Goal: Task Accomplishment & Management: Manage account settings

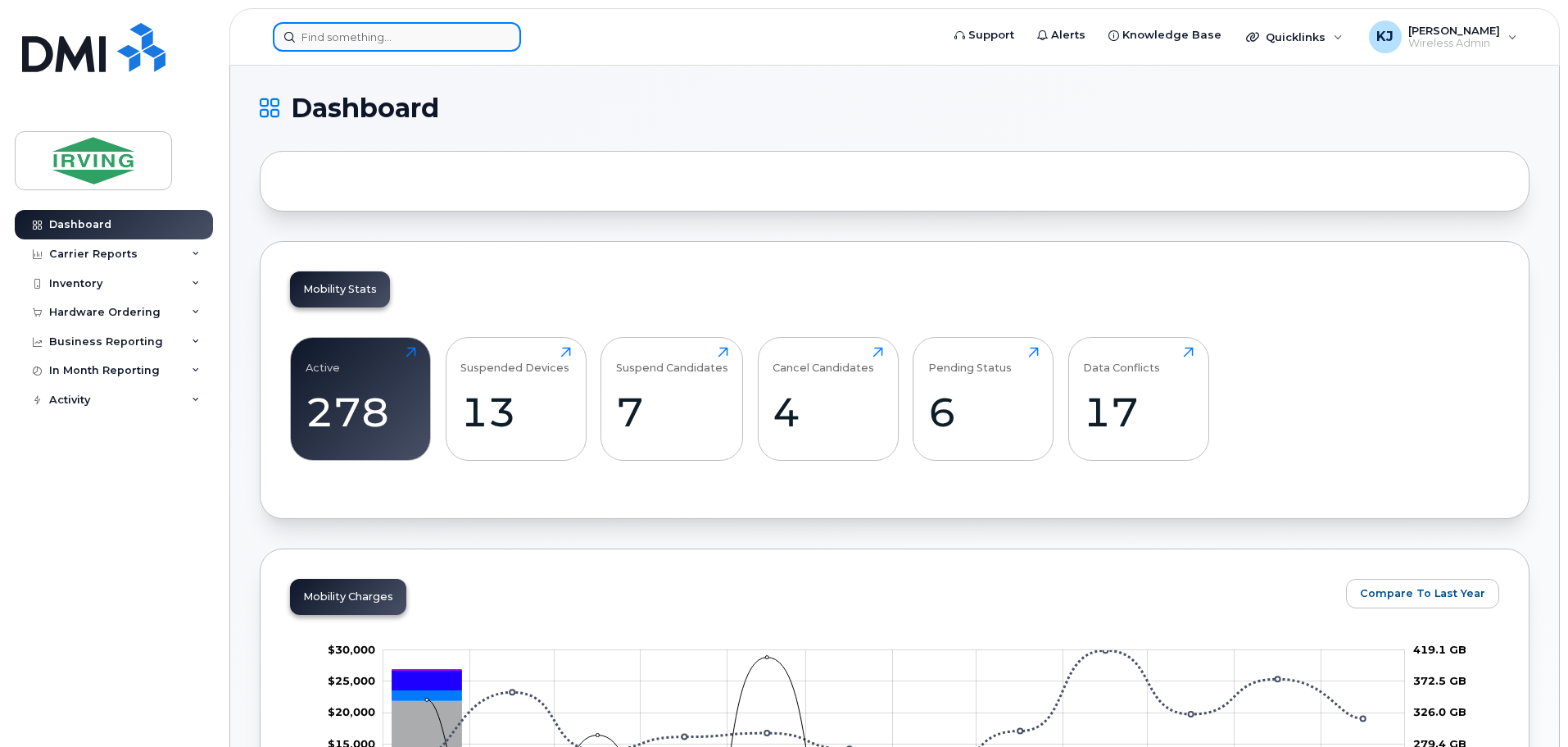
click at [364, 40] on input at bounding box center [396, 37] width 249 height 30
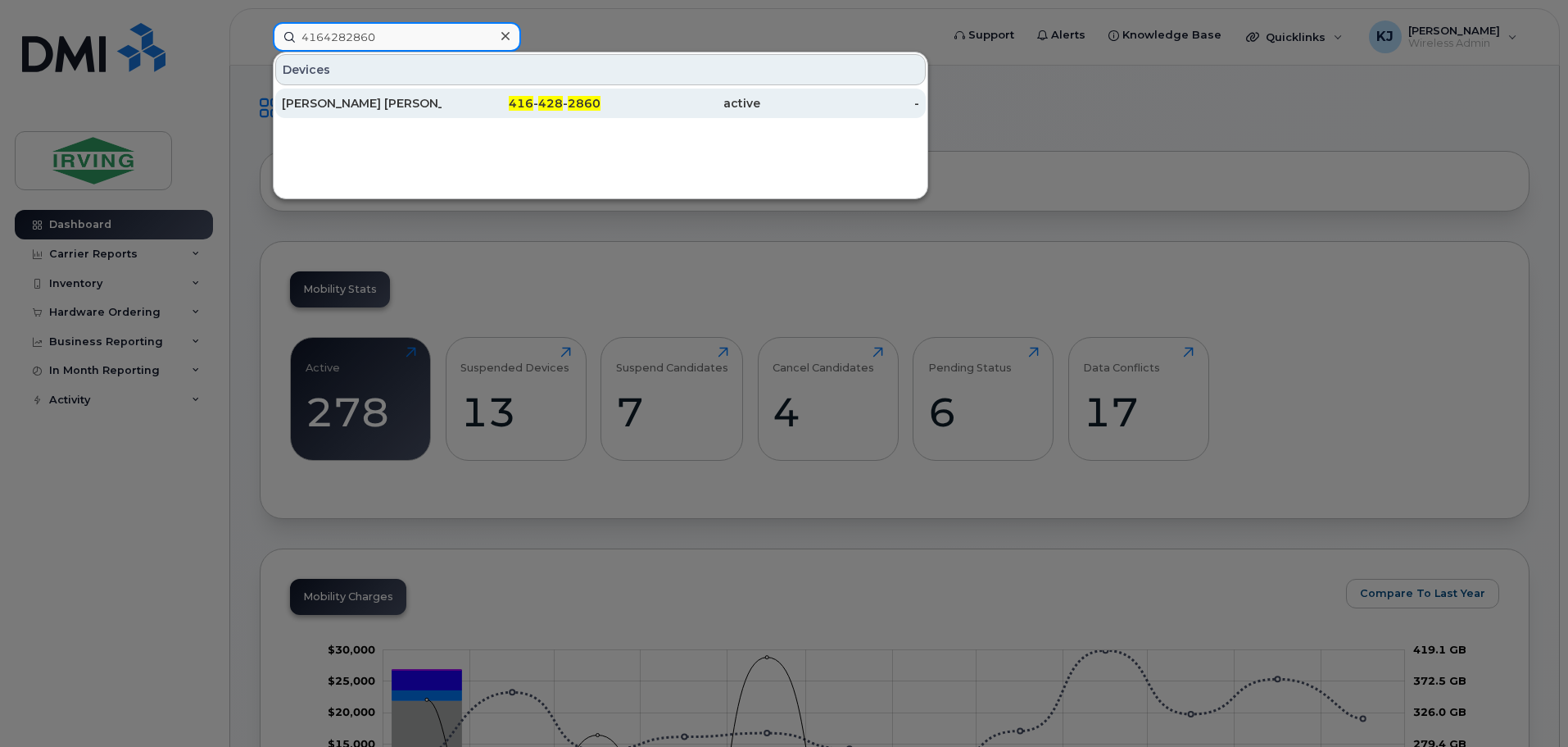
type input "4164282860"
click at [369, 101] on div "John Carlo De Vera" at bounding box center [361, 103] width 160 height 16
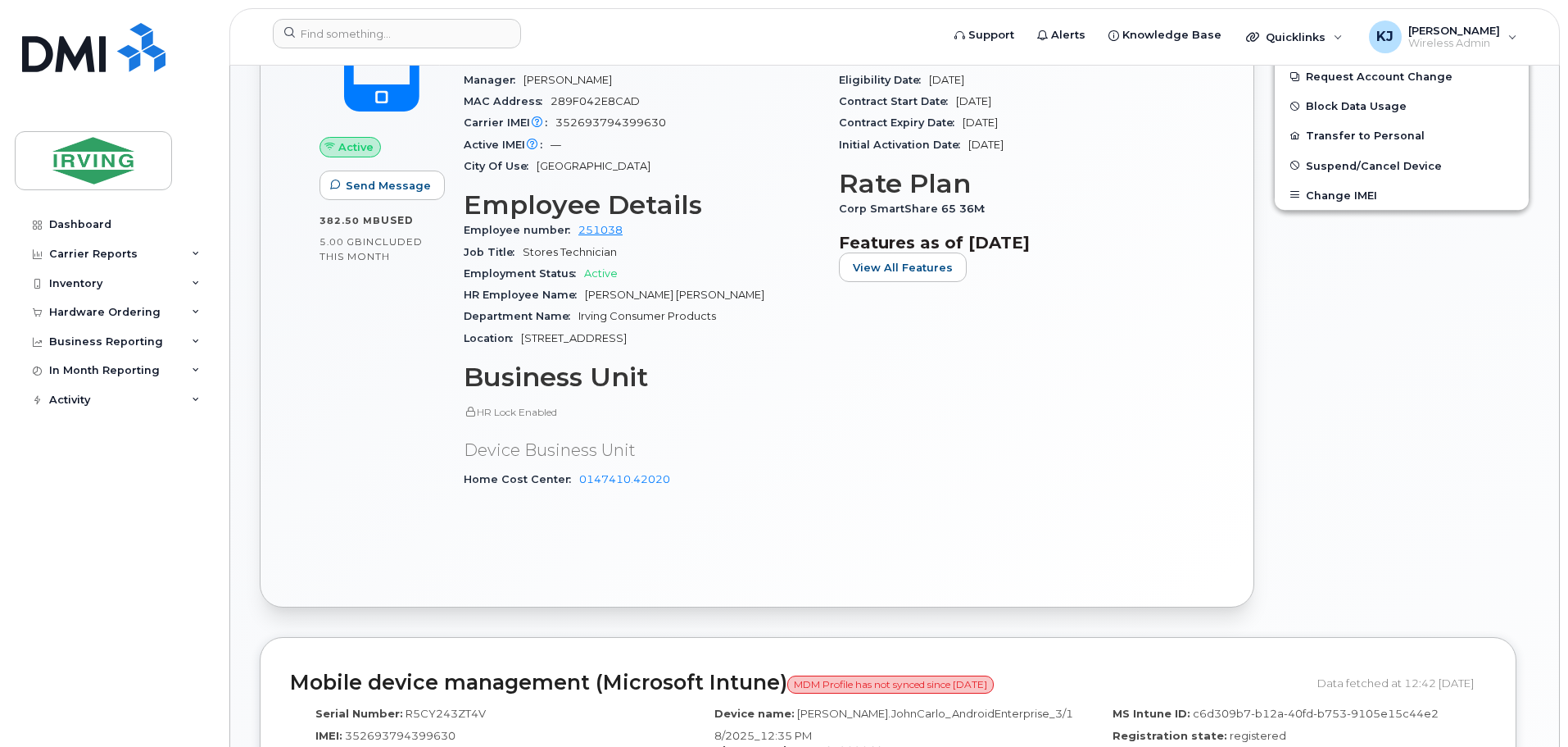
scroll to position [557, 0]
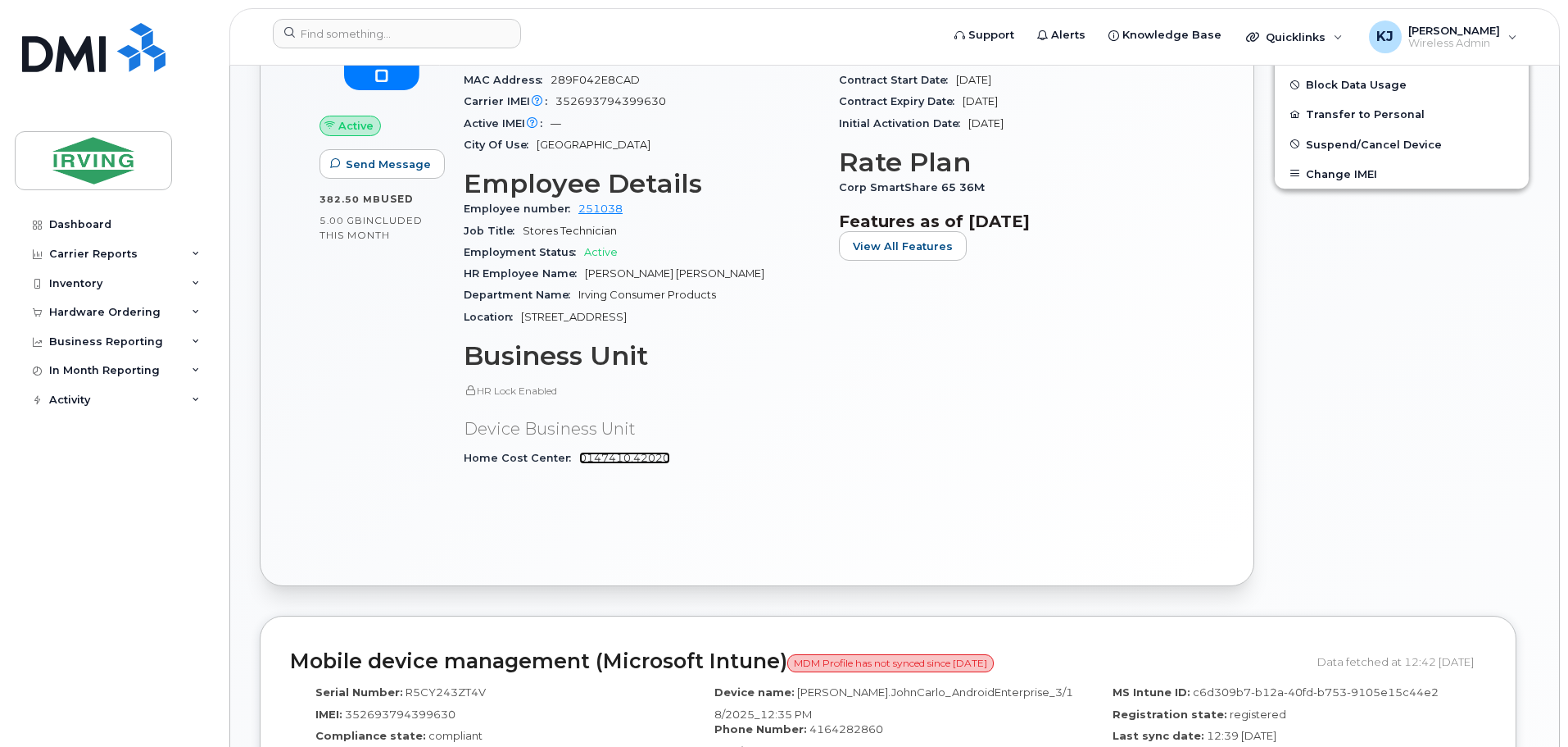
click at [619, 454] on link "0147410.42020" at bounding box center [624, 458] width 91 height 12
click at [1565, 99] on body "Support Alerts Knowledge Base Quicklinks Suspend / Cancel Device Change SIM Car…" at bounding box center [784, 632] width 1568 height 2379
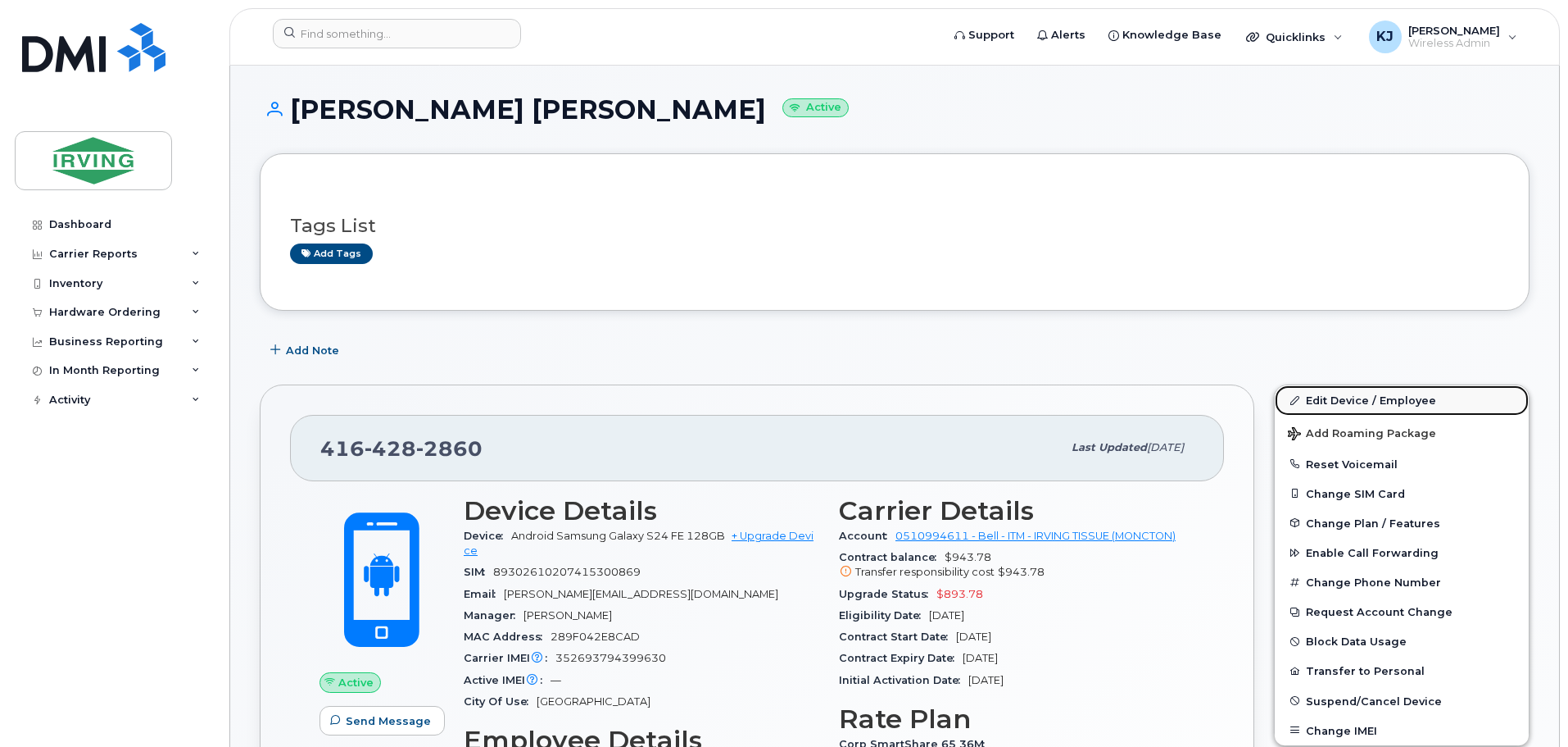
click at [1342, 404] on link "Edit Device / Employee" at bounding box center [1401, 400] width 254 height 30
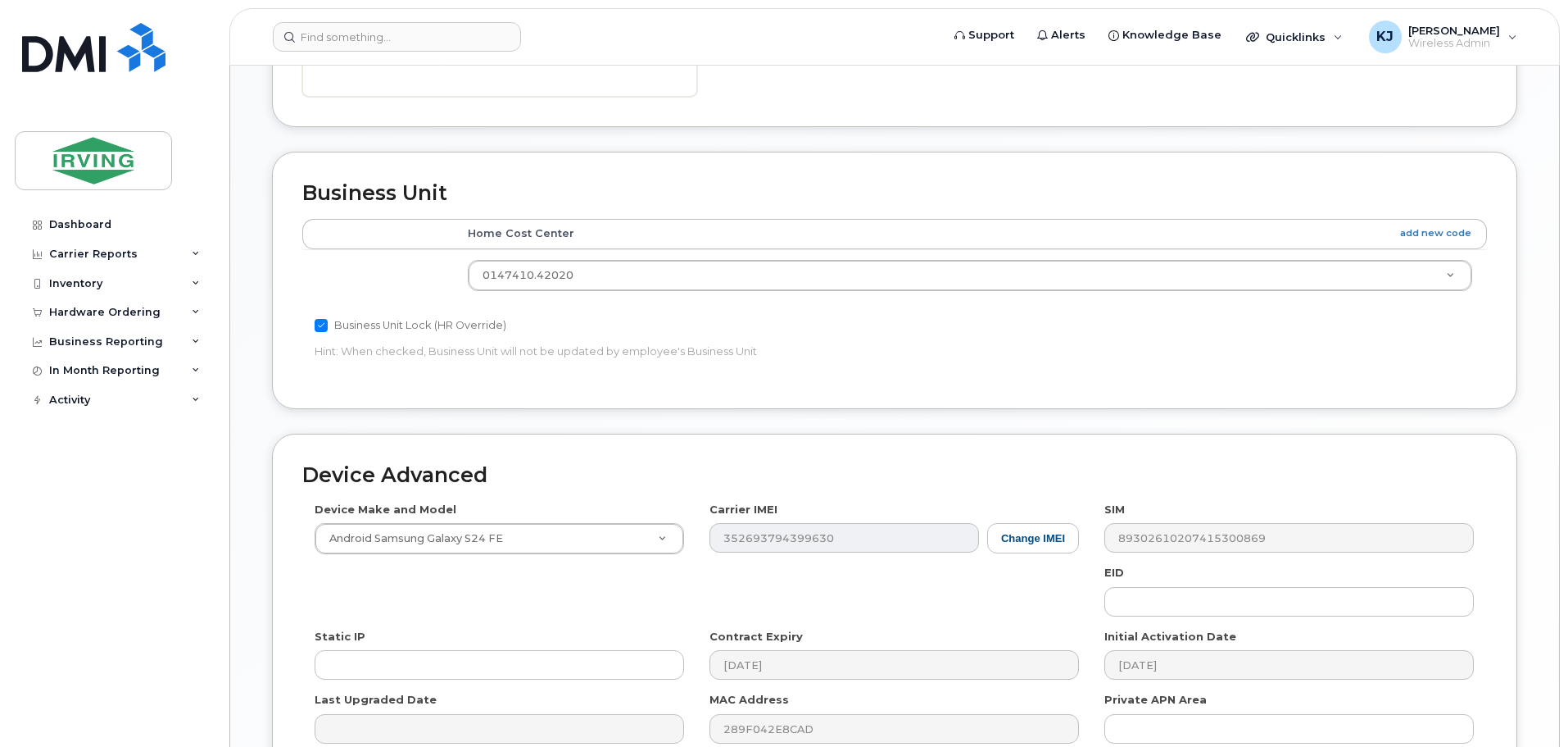
scroll to position [632, 0]
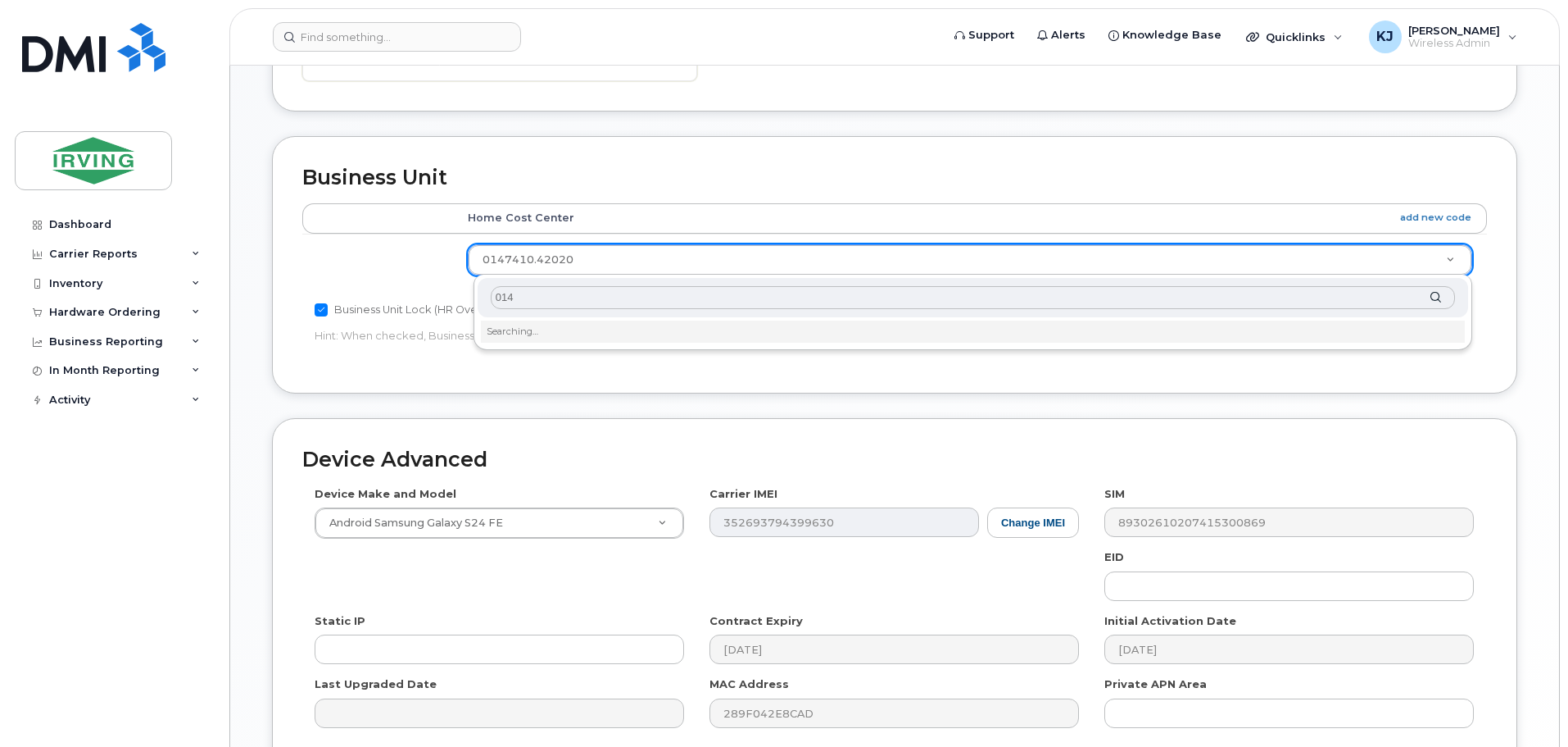
type input "0144"
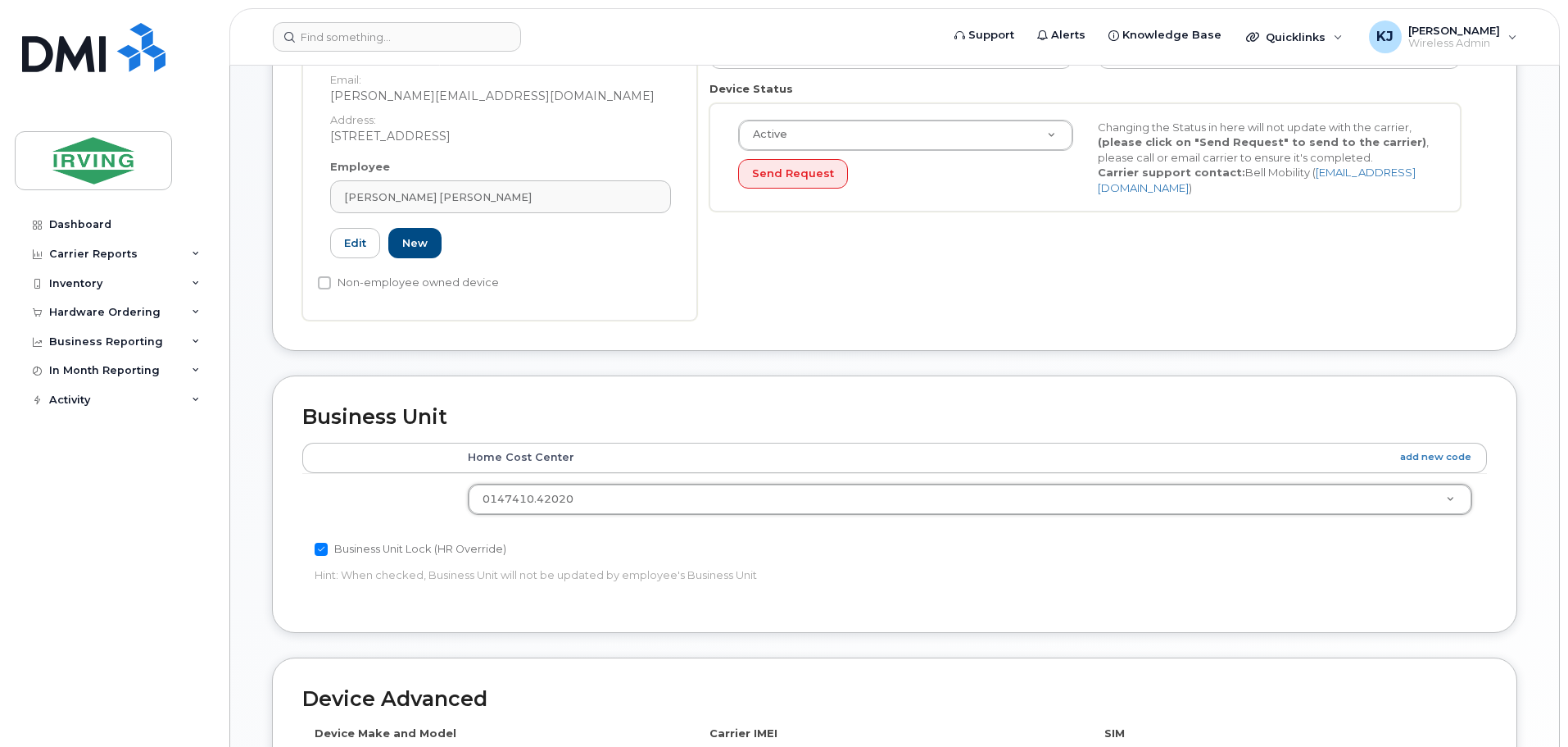
scroll to position [400, 0]
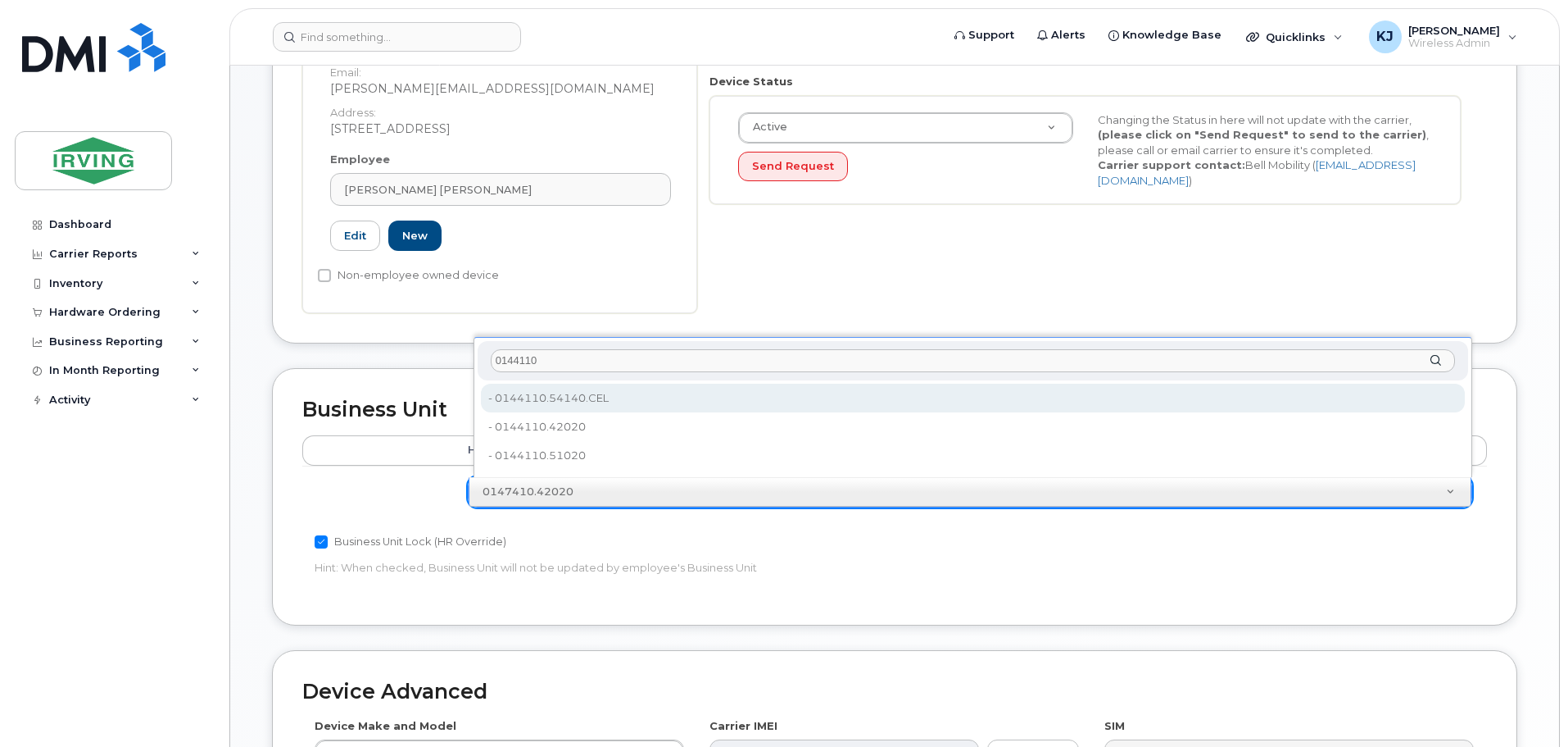
type input "0144110"
type input "5892973"
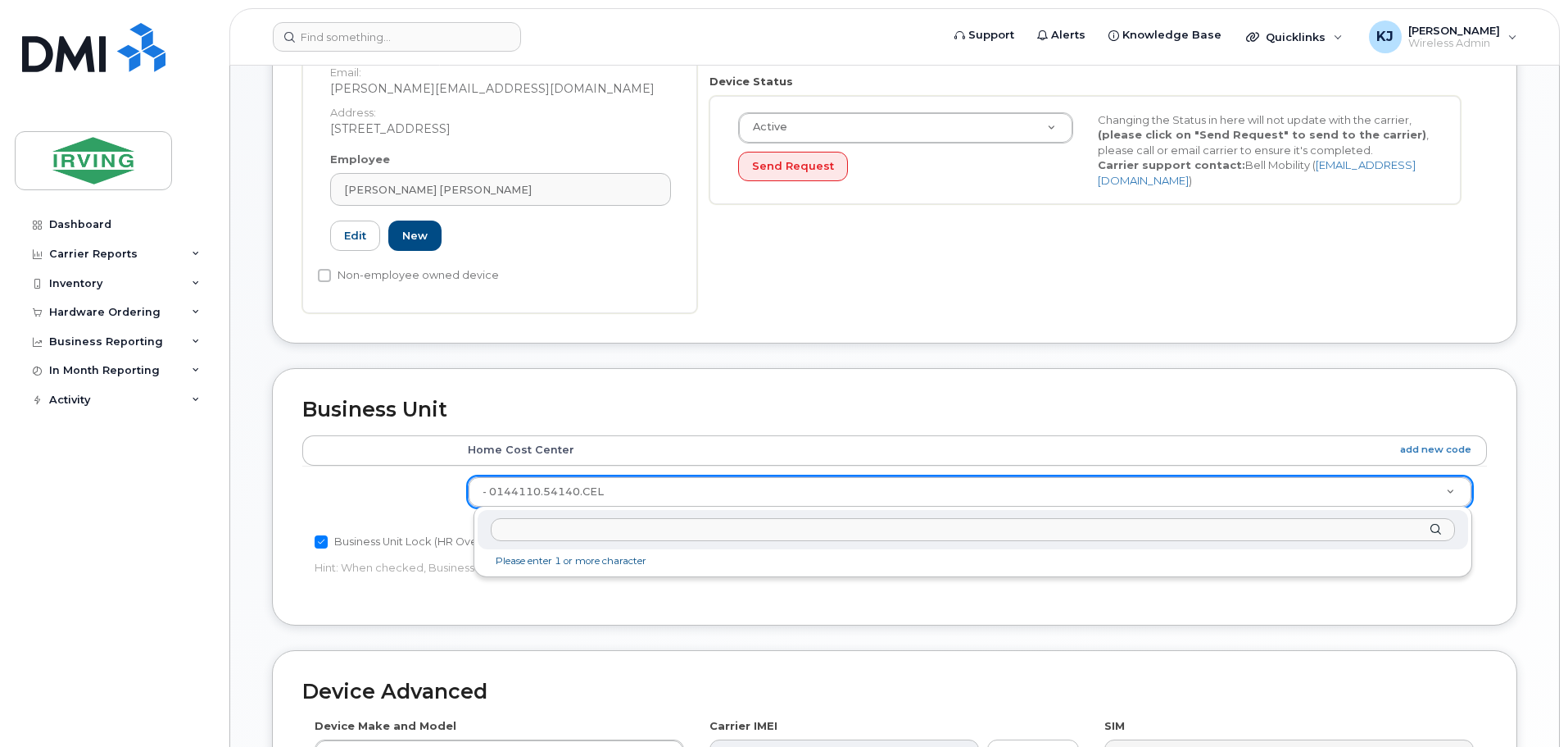
click at [532, 531] on input "text" at bounding box center [972, 530] width 964 height 24
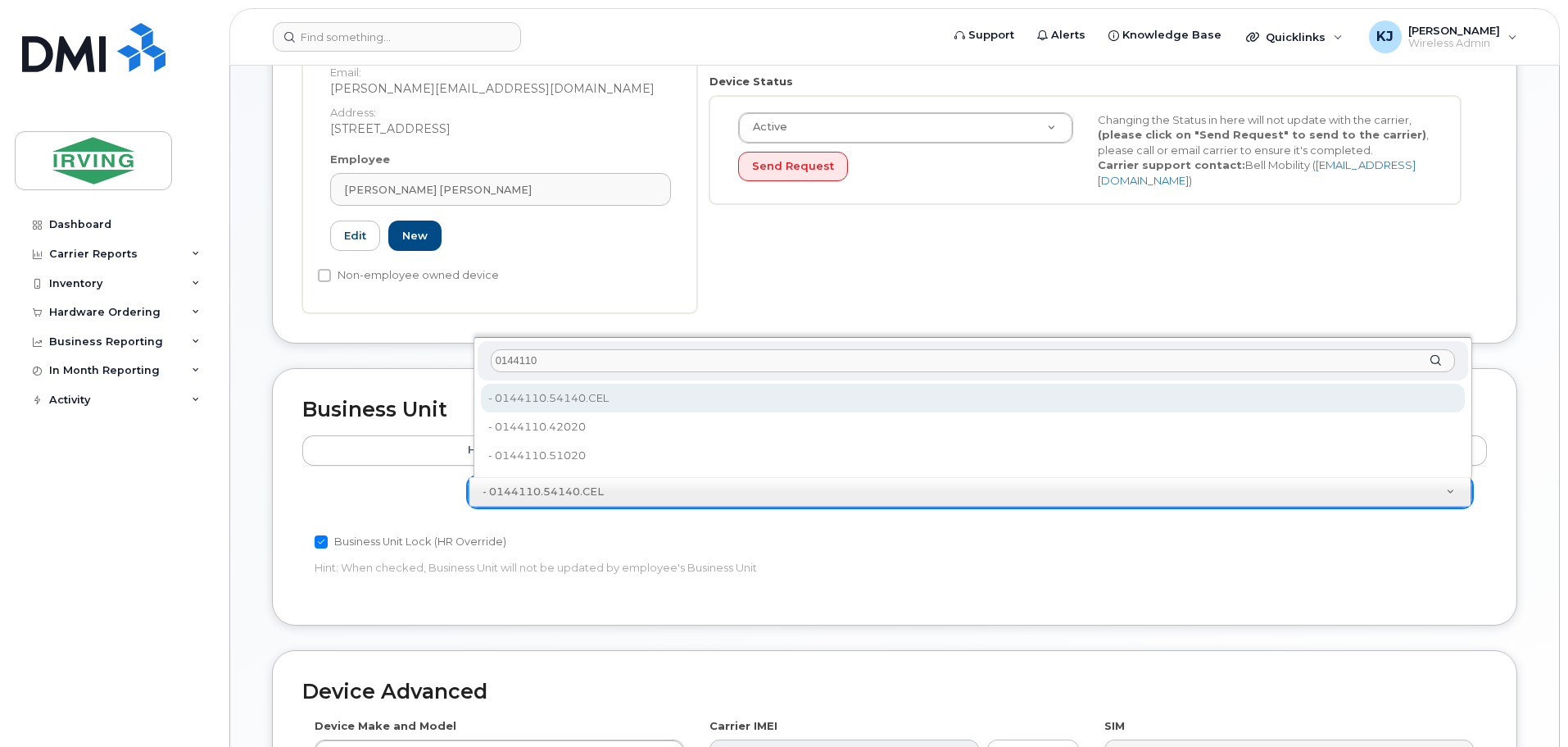
type input "0144110."
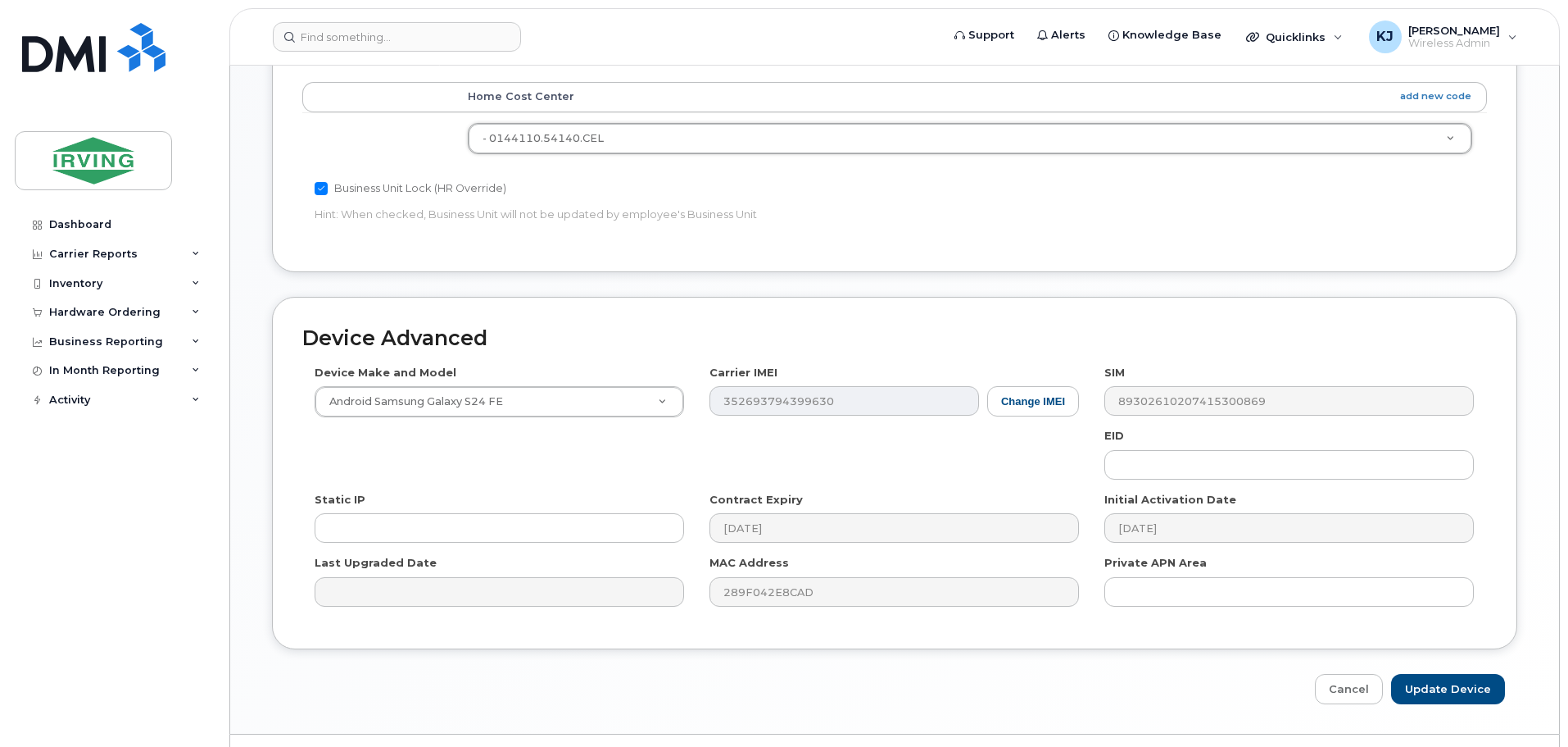
scroll to position [793, 0]
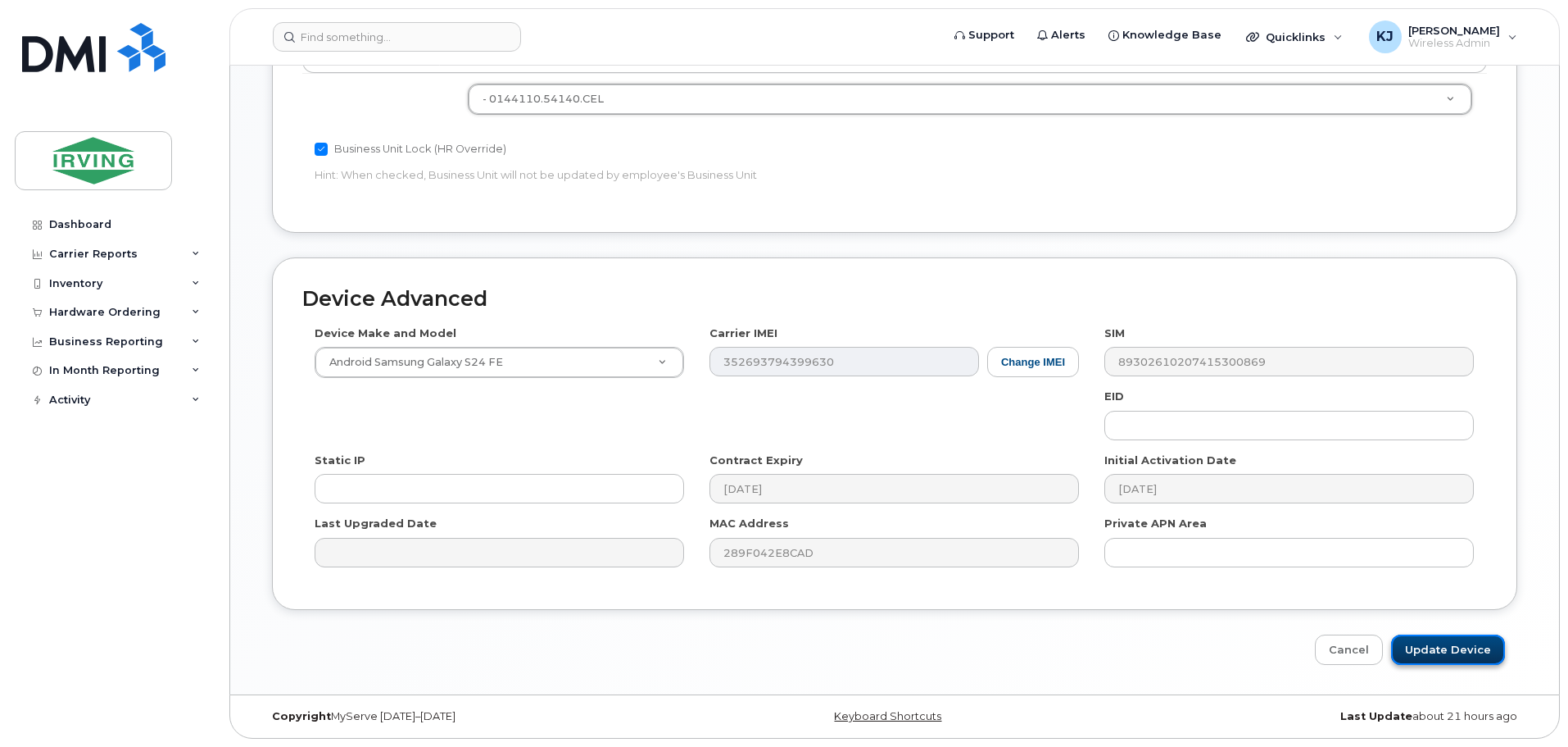
click at [1430, 646] on input "Update Device" at bounding box center [1448, 649] width 114 height 31
type input "Saving..."
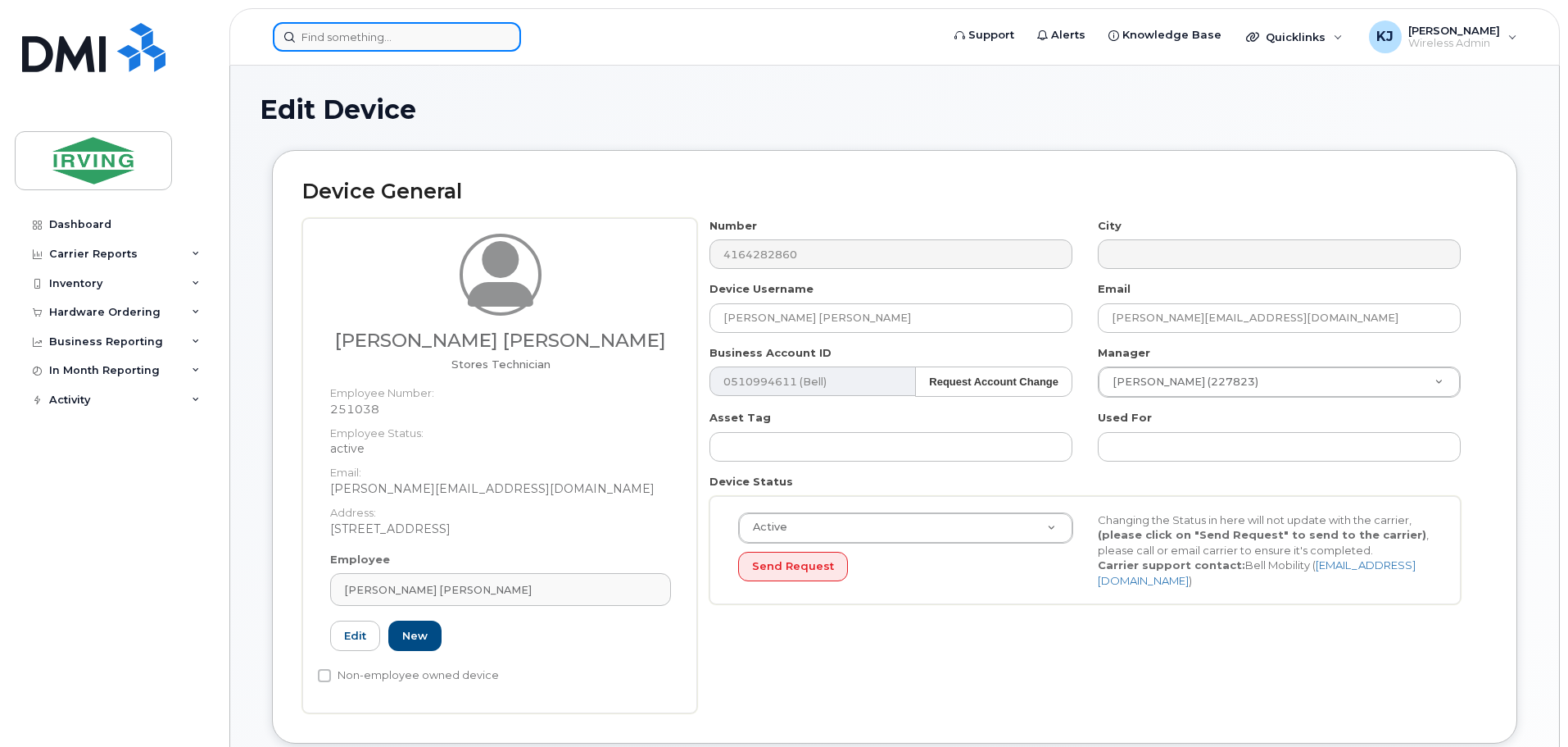
click at [377, 37] on input at bounding box center [396, 37] width 249 height 30
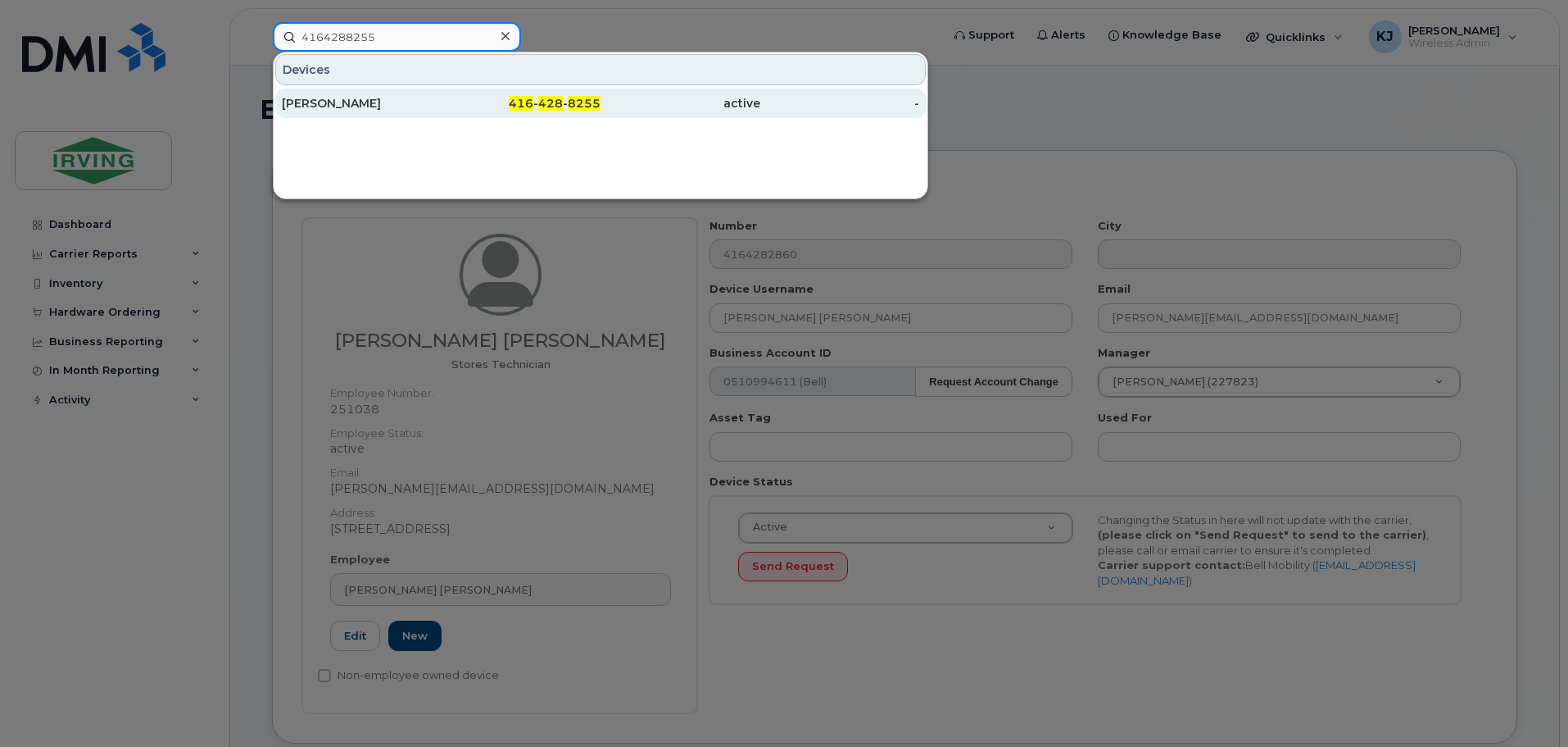
type input "4164288255"
click at [343, 107] on div "Joshua Terceira" at bounding box center [361, 103] width 160 height 16
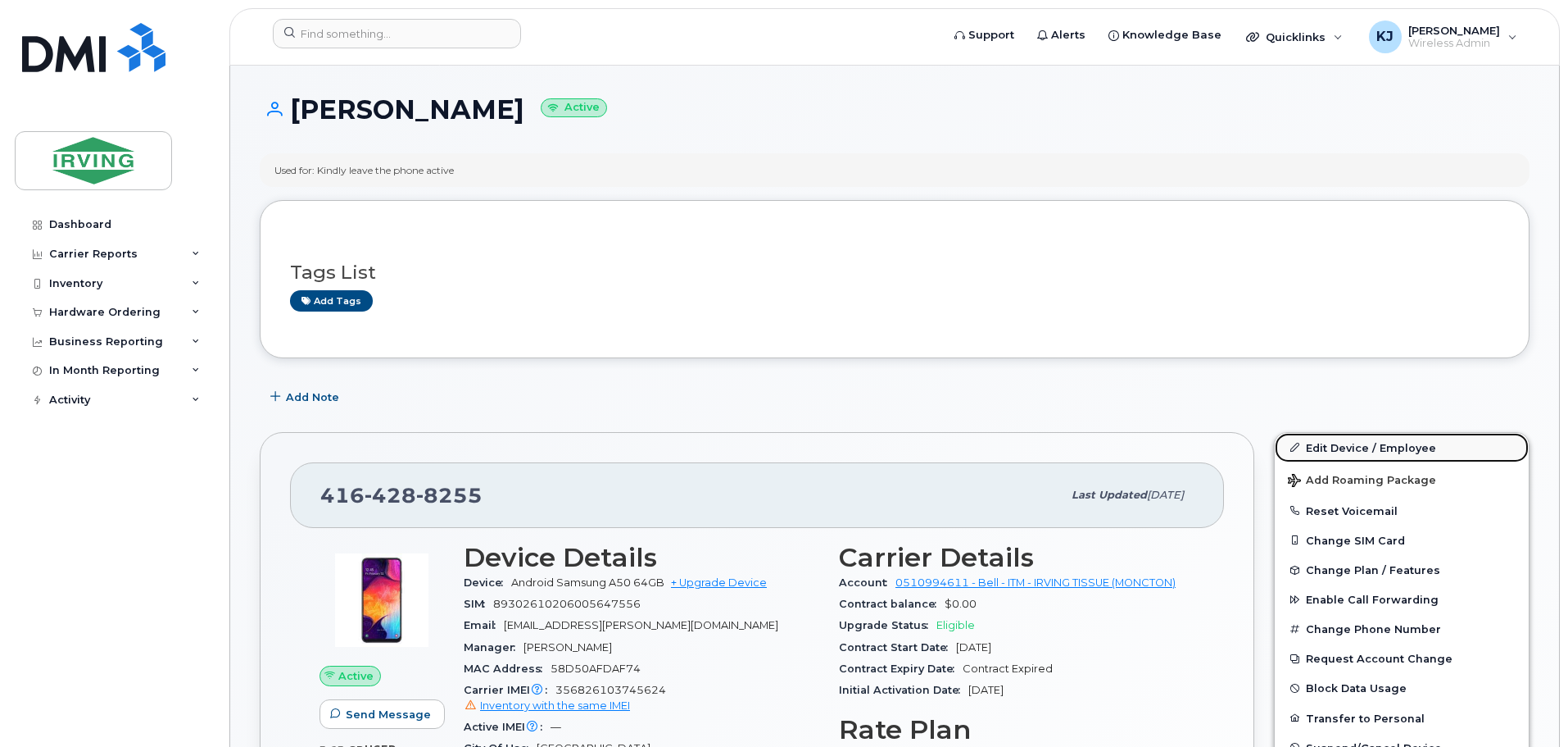
click at [1333, 448] on link "Edit Device / Employee" at bounding box center [1401, 447] width 254 height 30
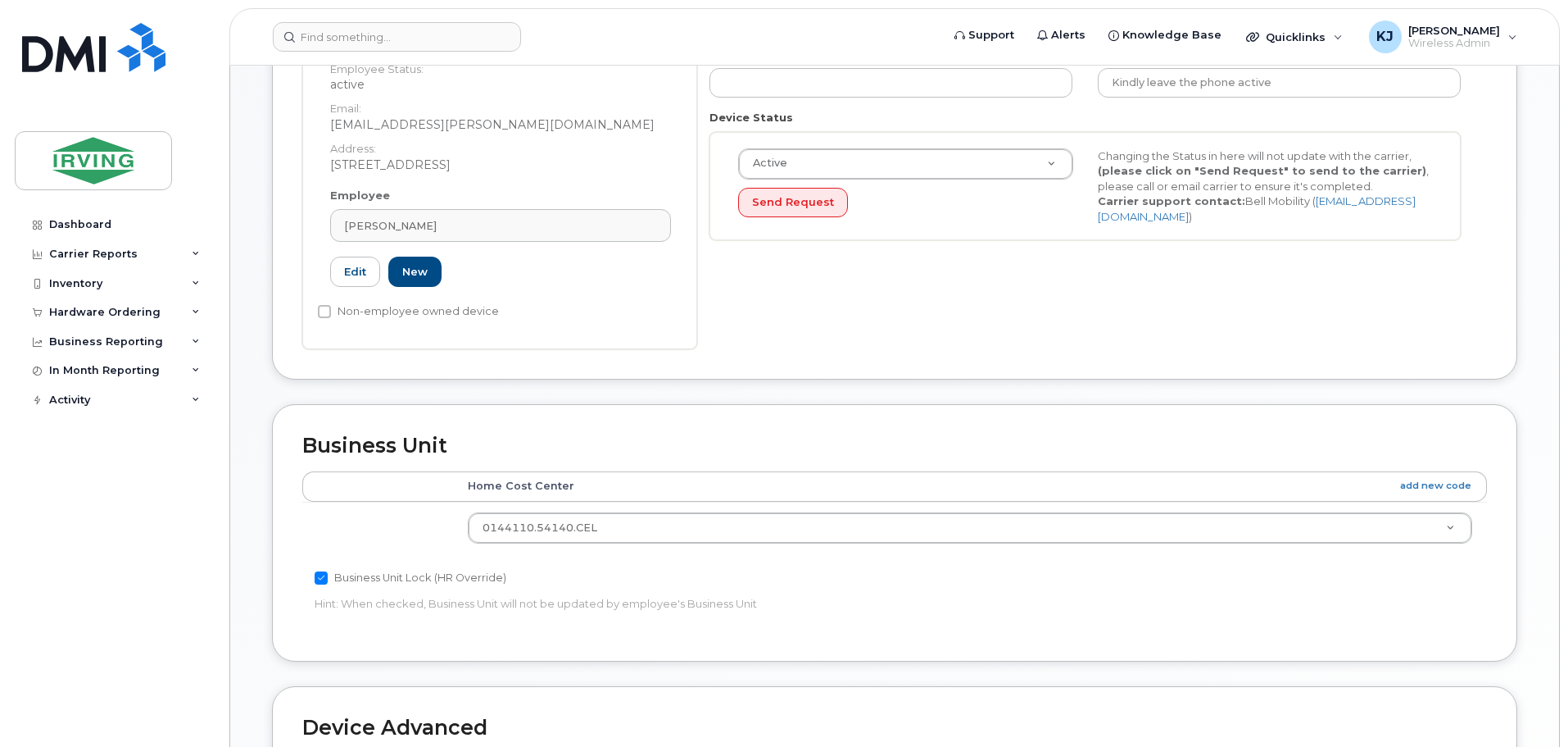
scroll to position [370, 0]
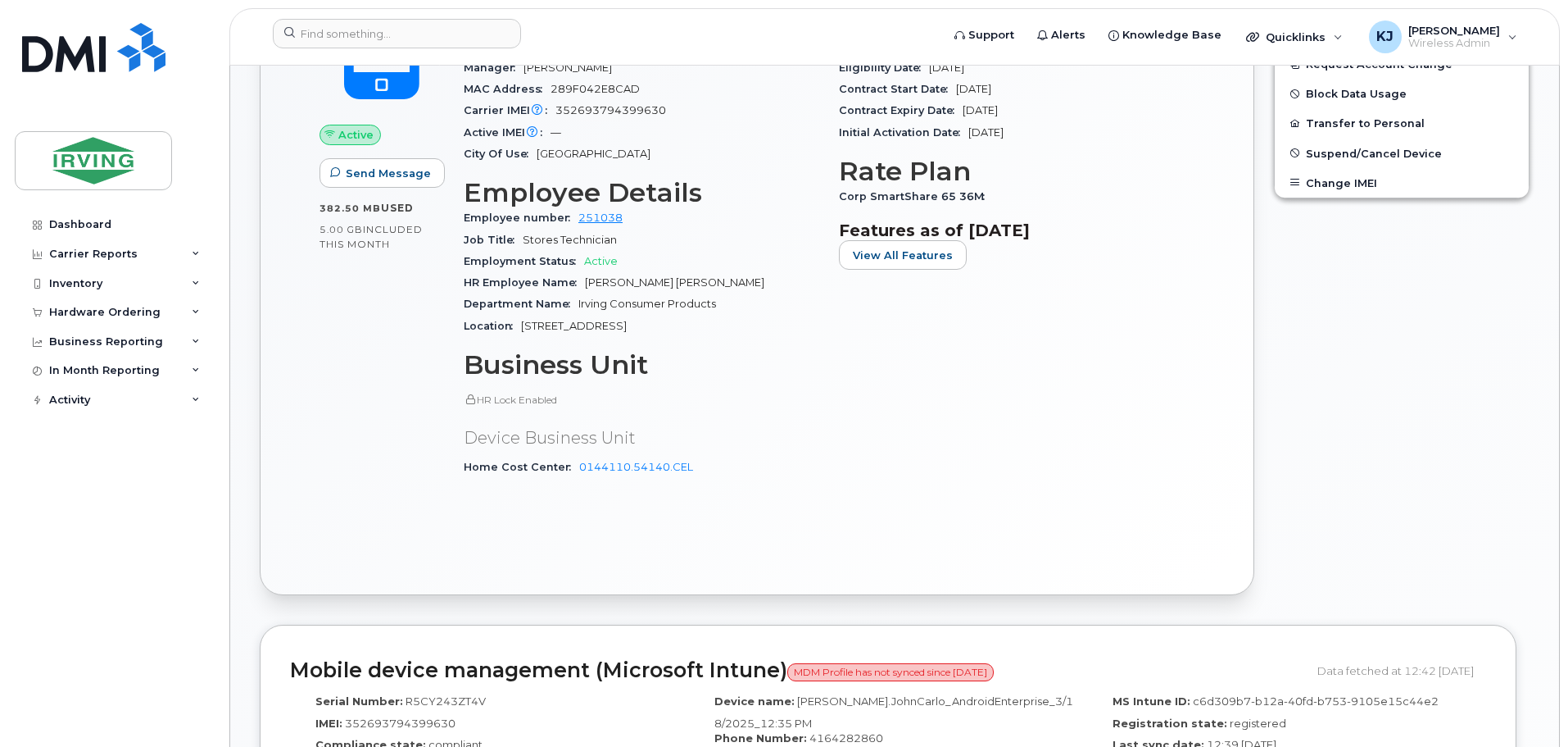
scroll to position [529, 0]
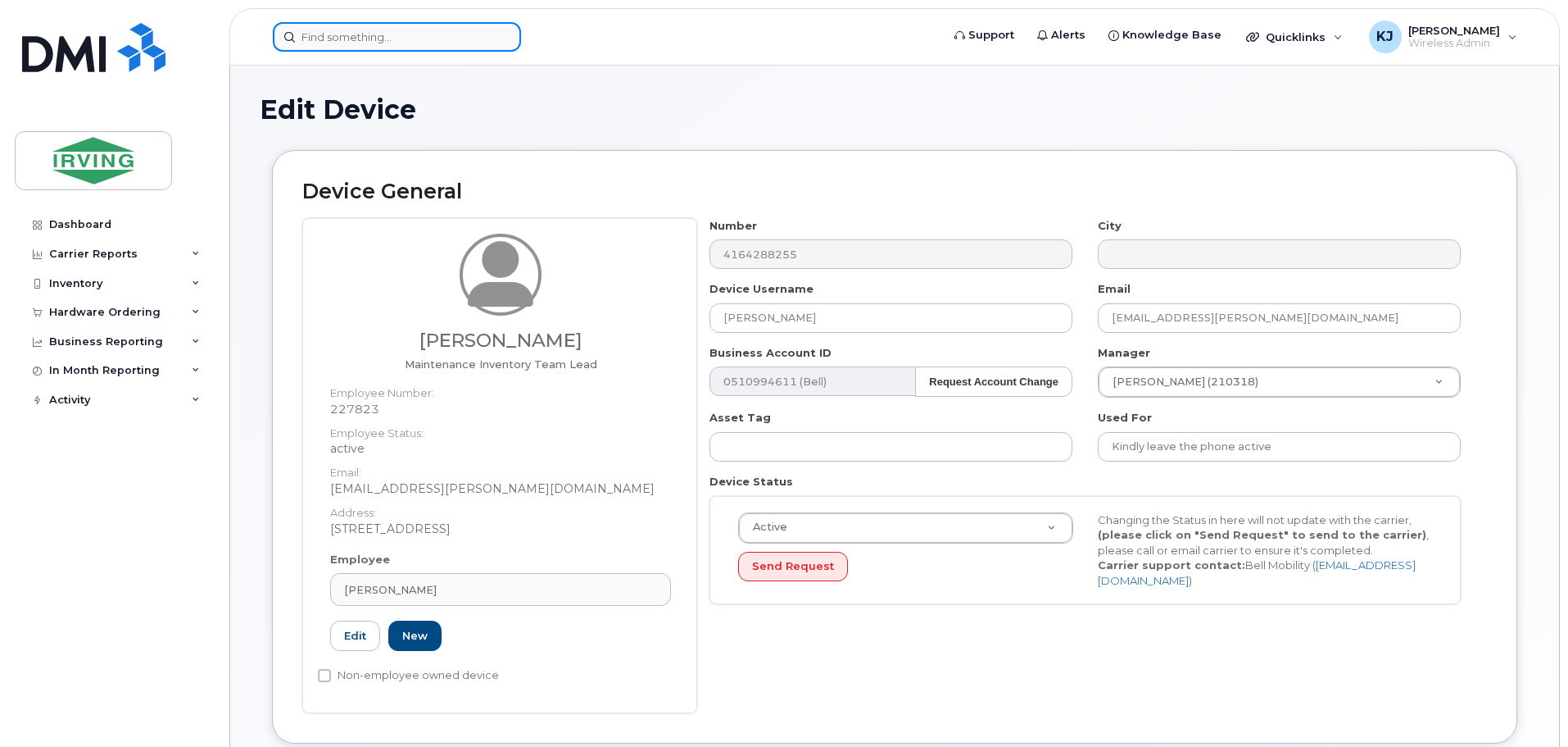
click at [385, 39] on input at bounding box center [396, 37] width 249 height 30
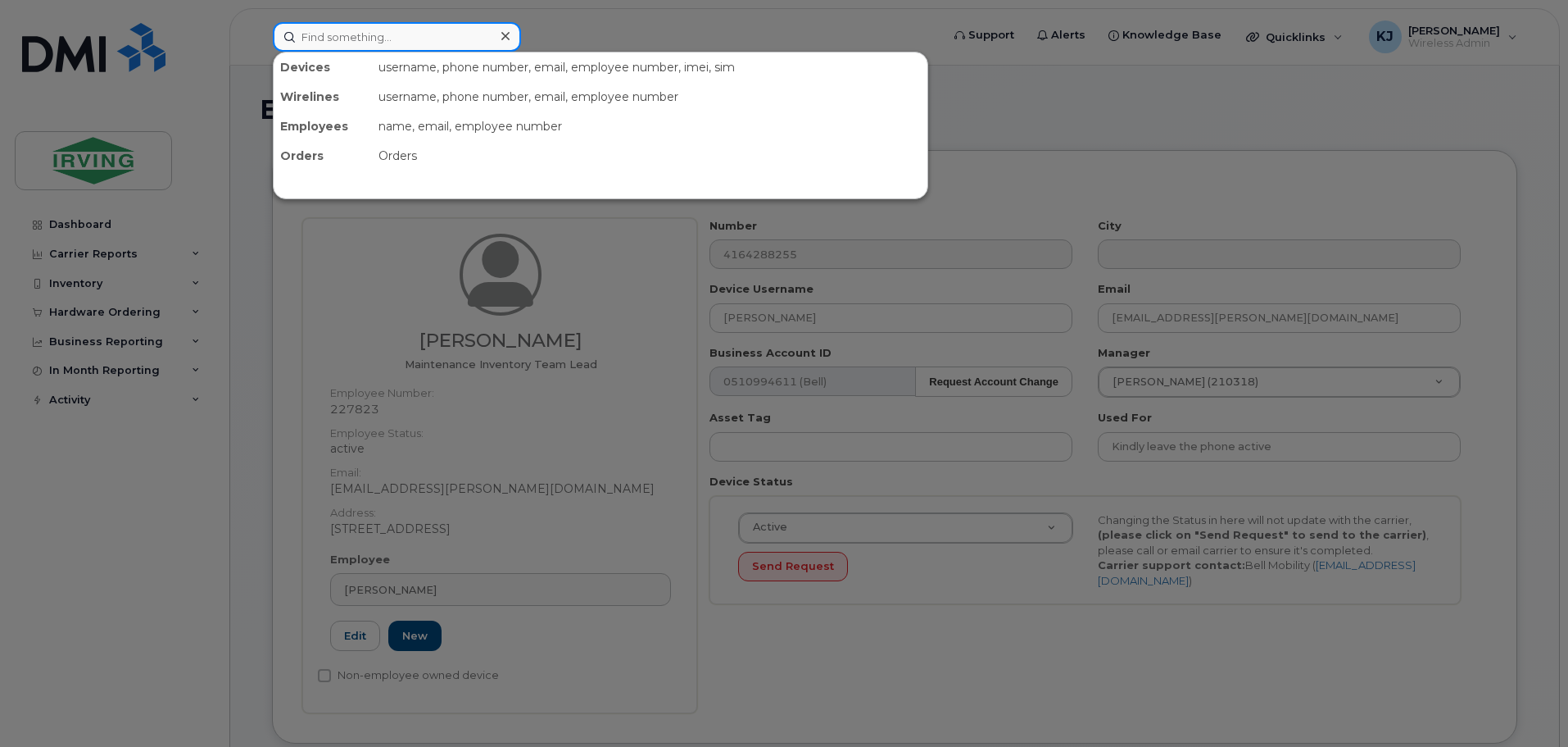
click at [369, 37] on input at bounding box center [396, 37] width 249 height 30
paste input "[PERSON_NAME]"
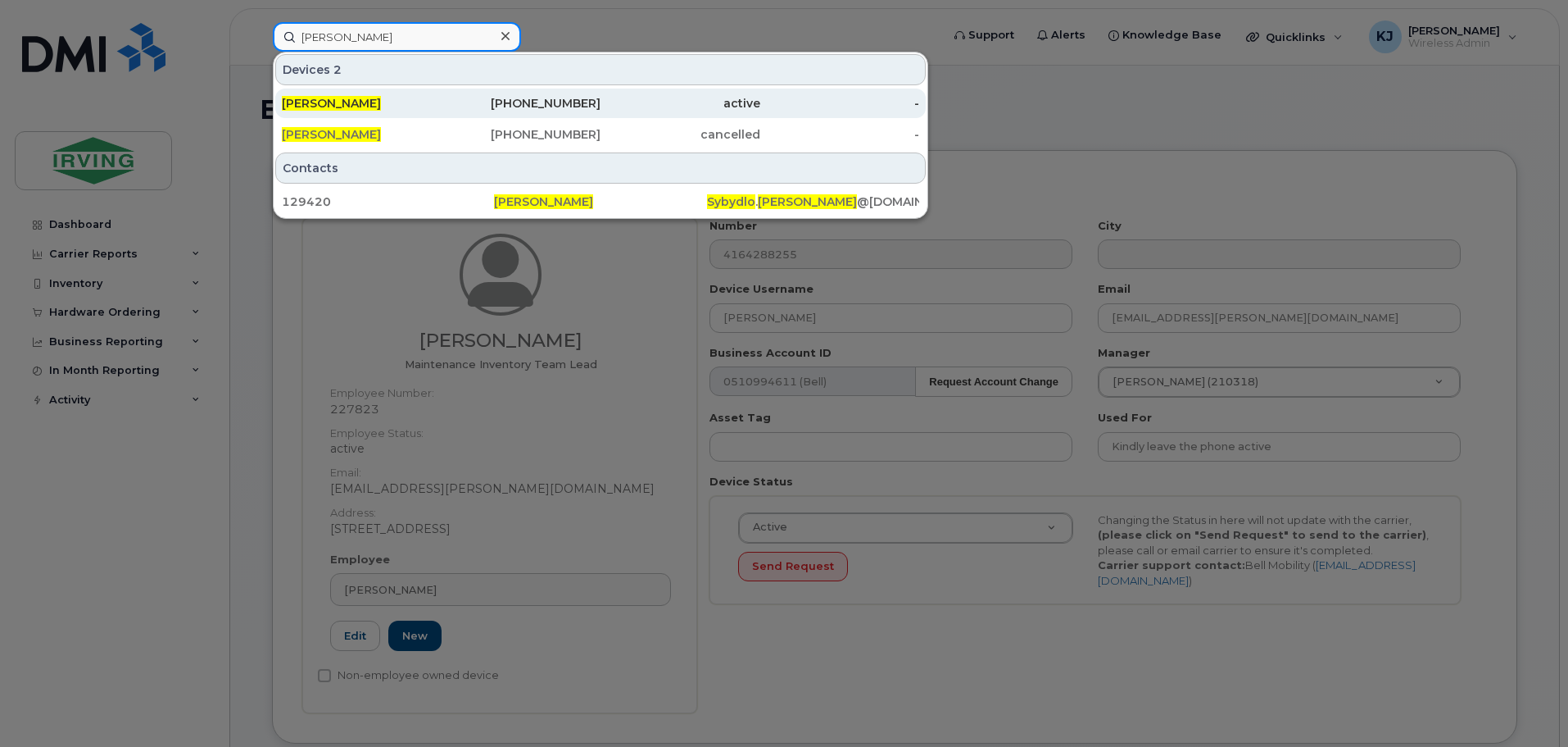
type input "[PERSON_NAME]"
click at [344, 99] on span "[PERSON_NAME]" at bounding box center [331, 103] width 99 height 14
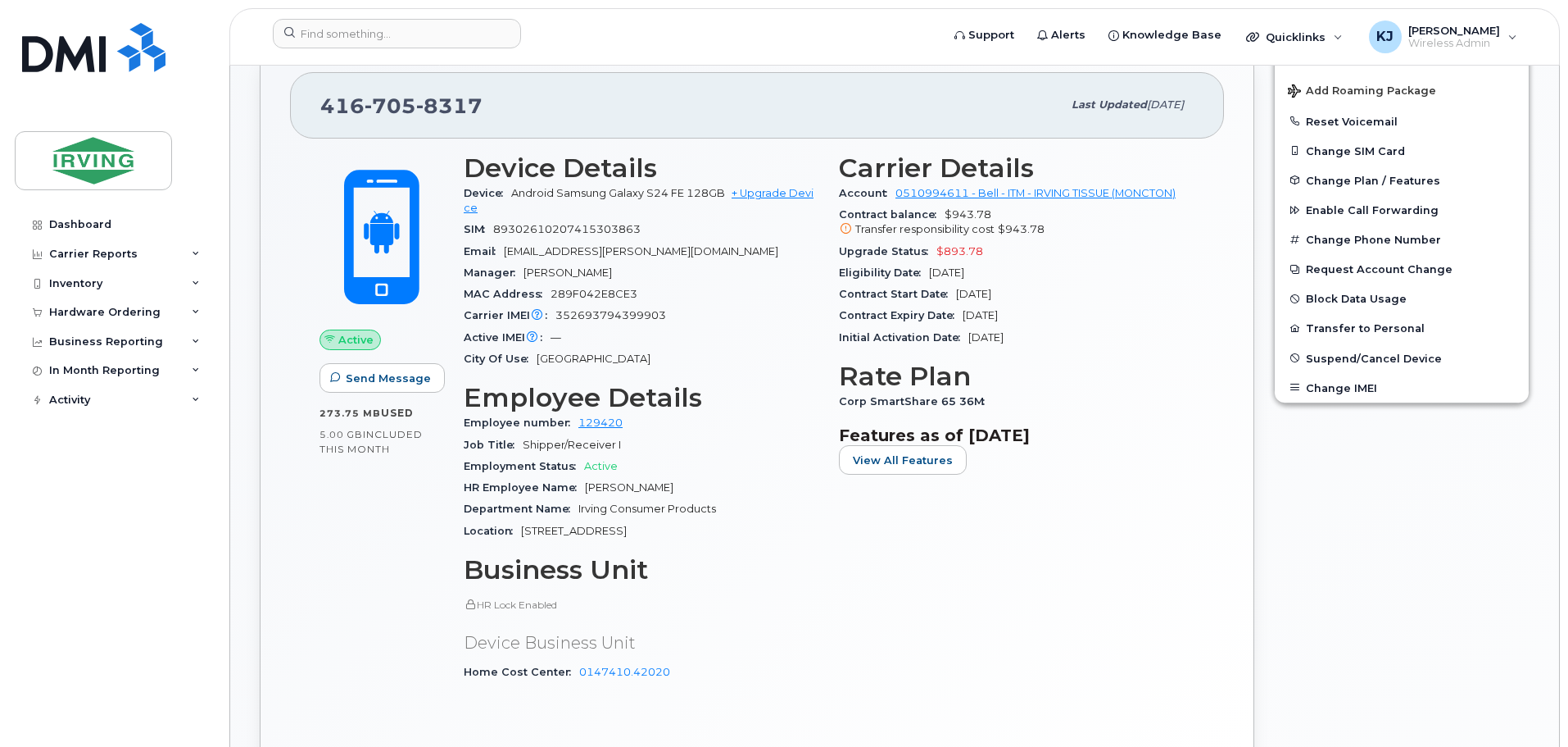
scroll to position [463, 0]
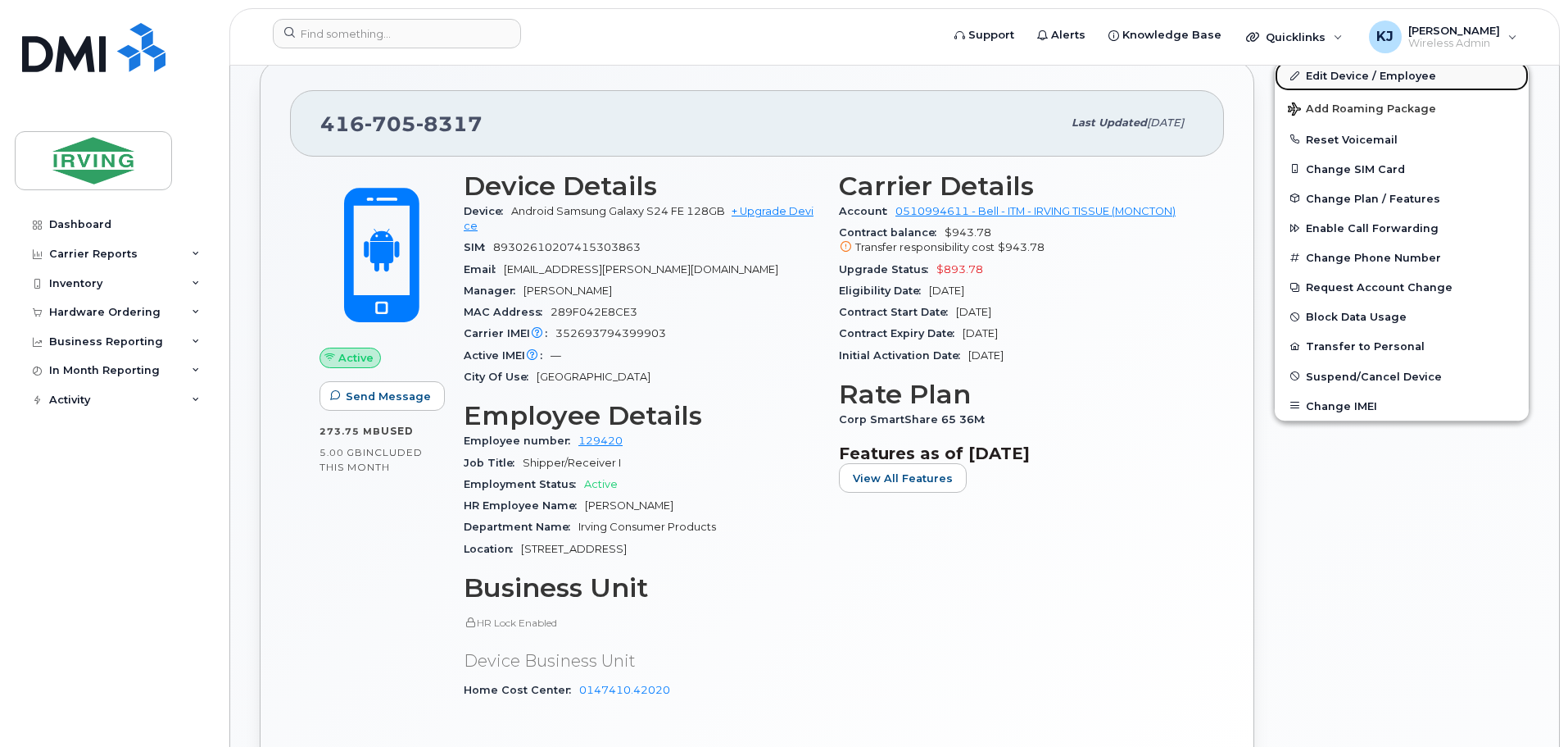
click at [1352, 80] on link "Edit Device / Employee" at bounding box center [1401, 75] width 254 height 30
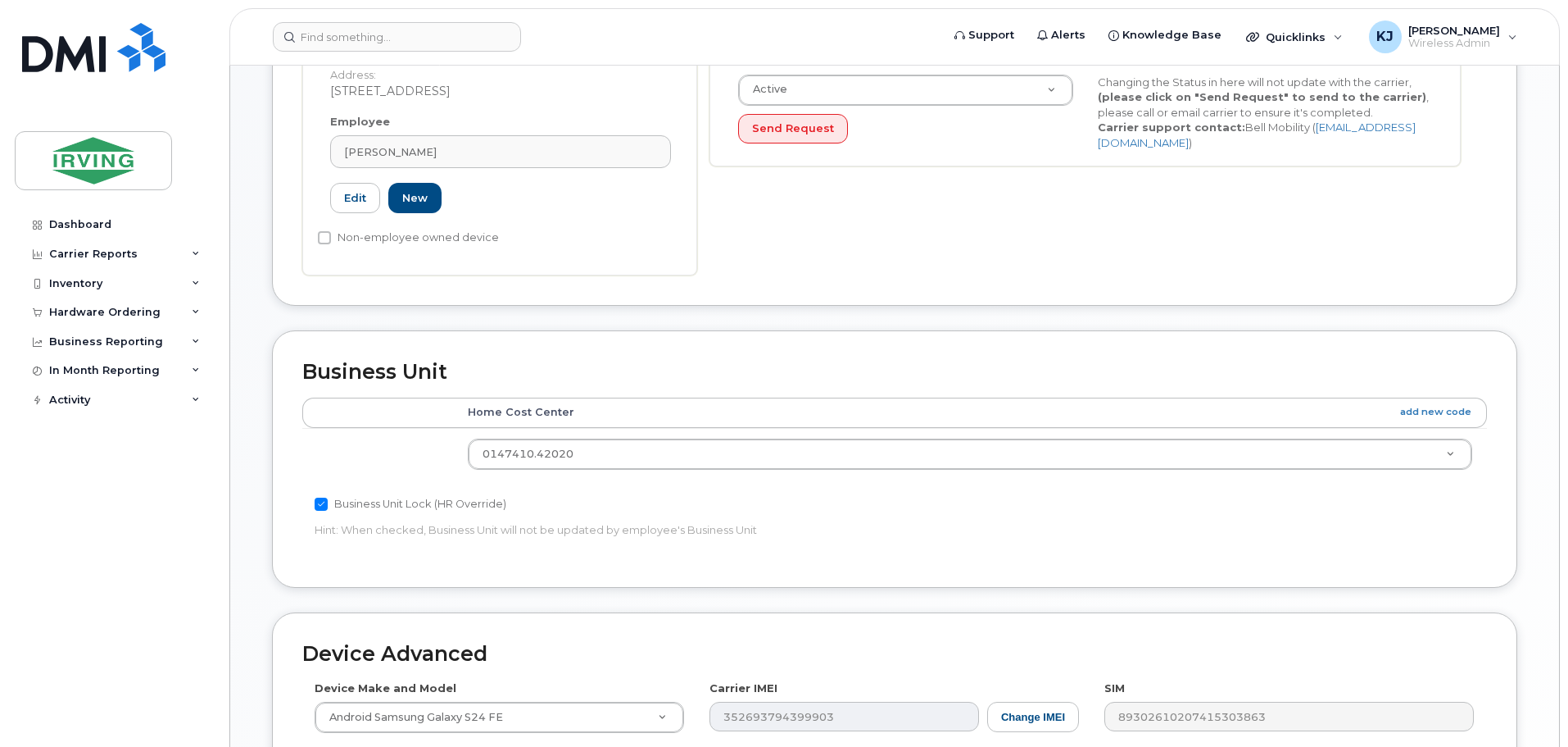
scroll to position [452, 0]
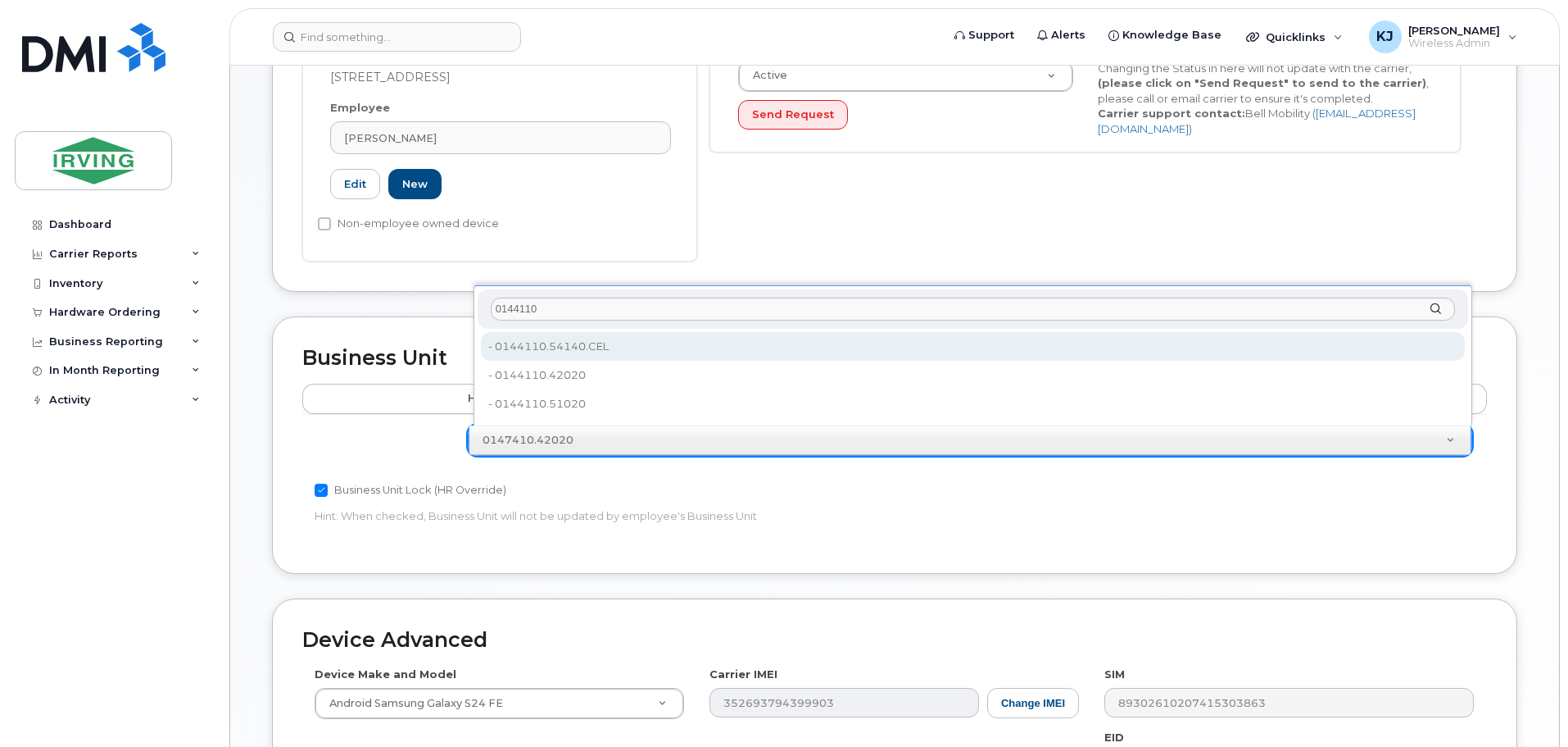
type input "0144110"
type input "5892973"
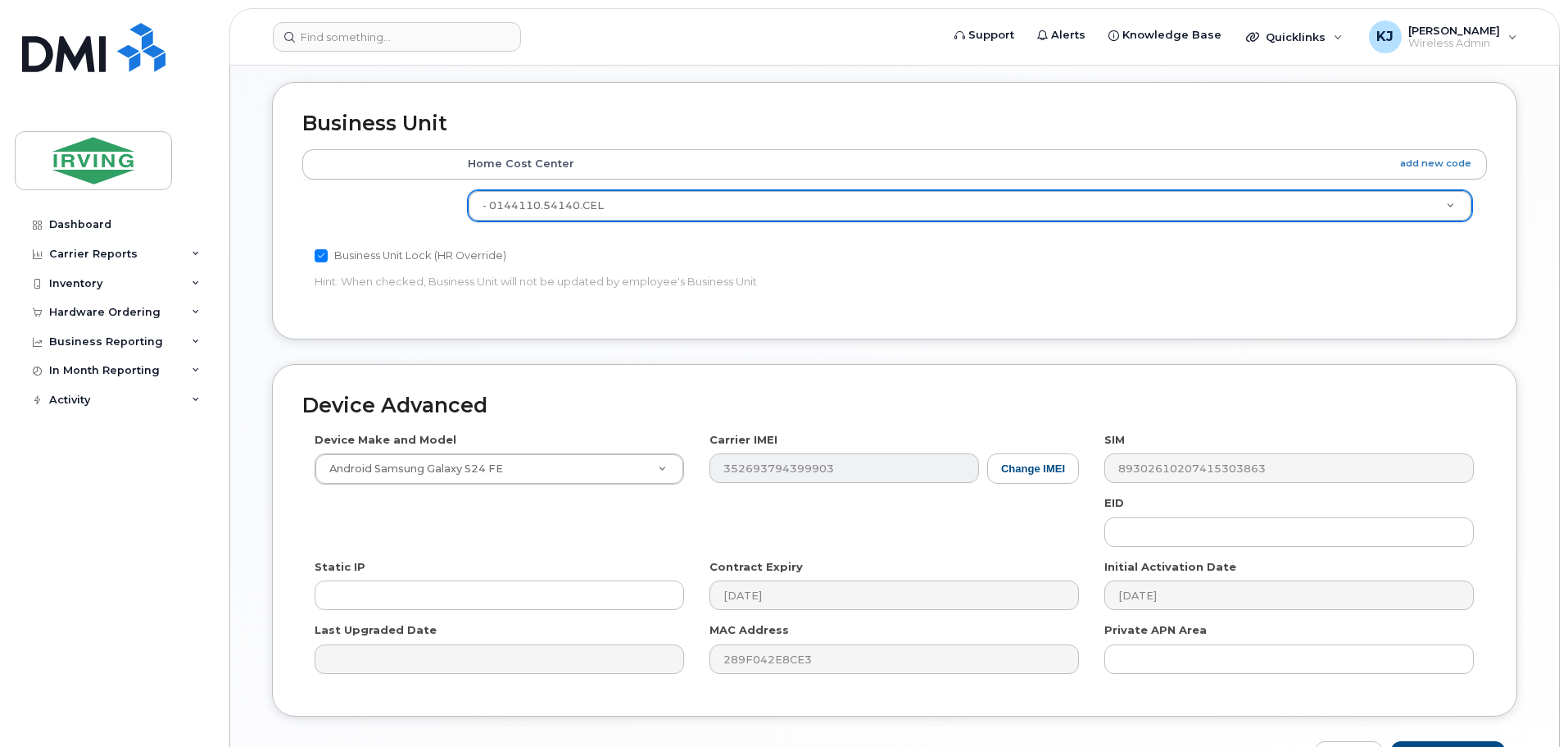
scroll to position [793, 0]
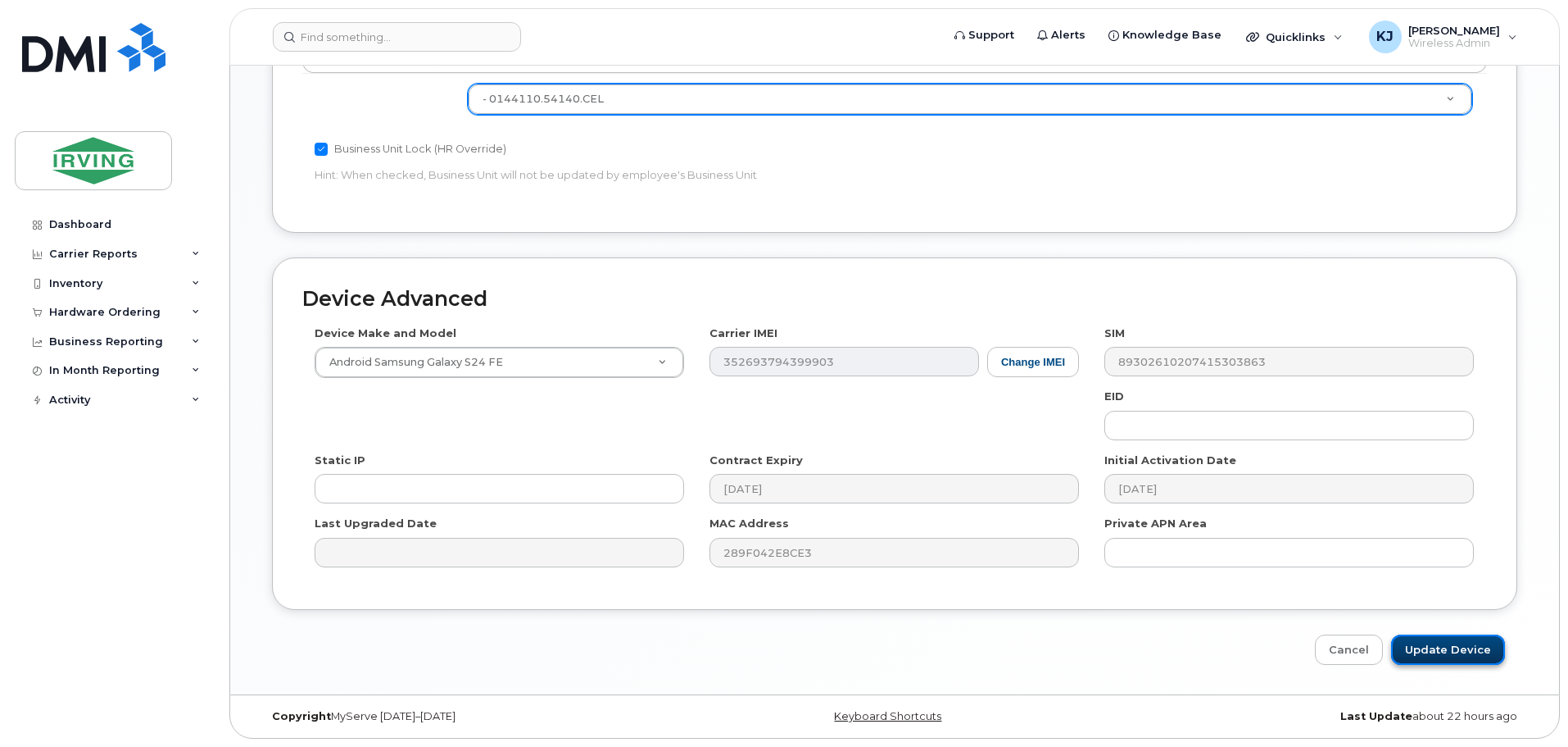
click at [1438, 646] on input "Update Device" at bounding box center [1448, 649] width 114 height 31
type input "Saving..."
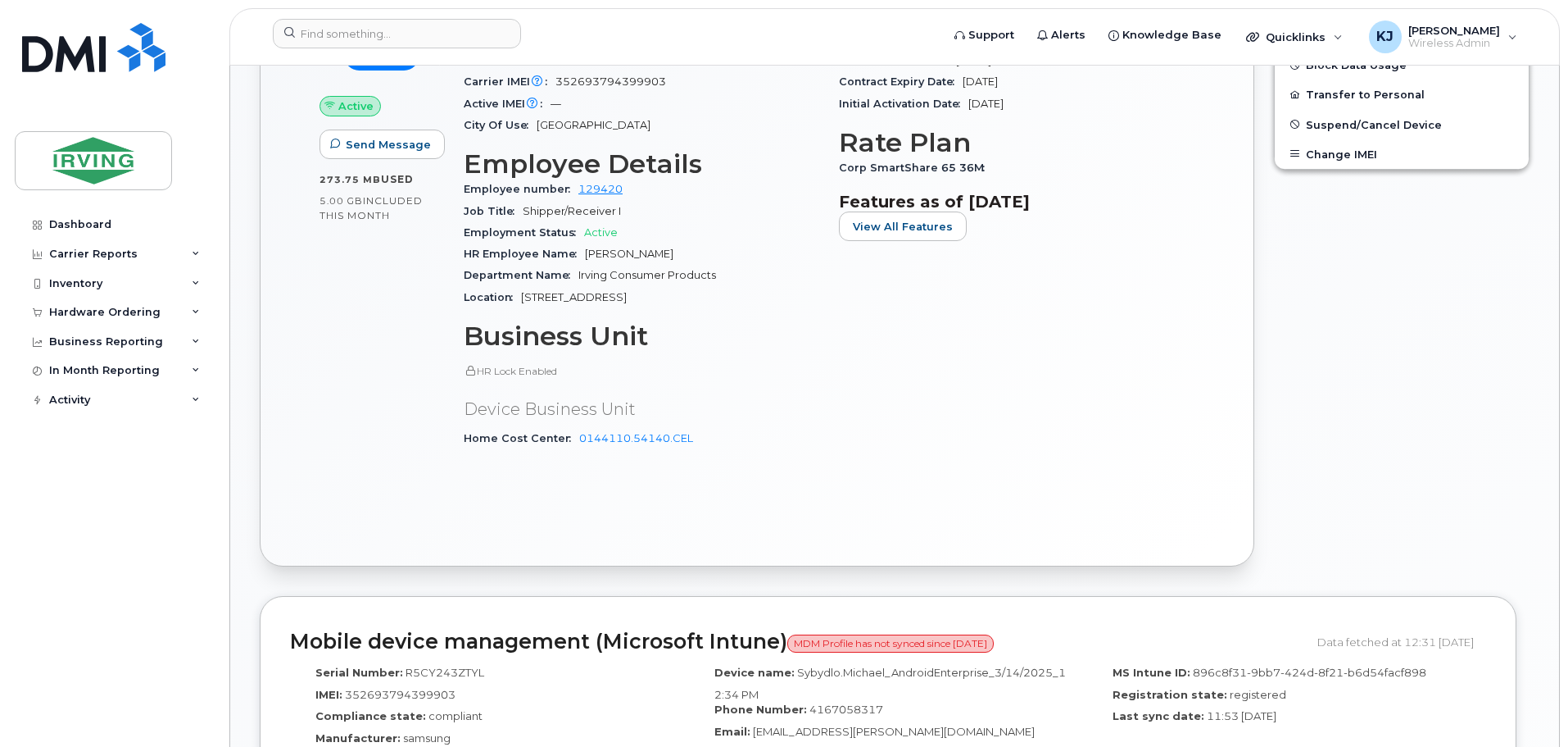
scroll to position [719, 0]
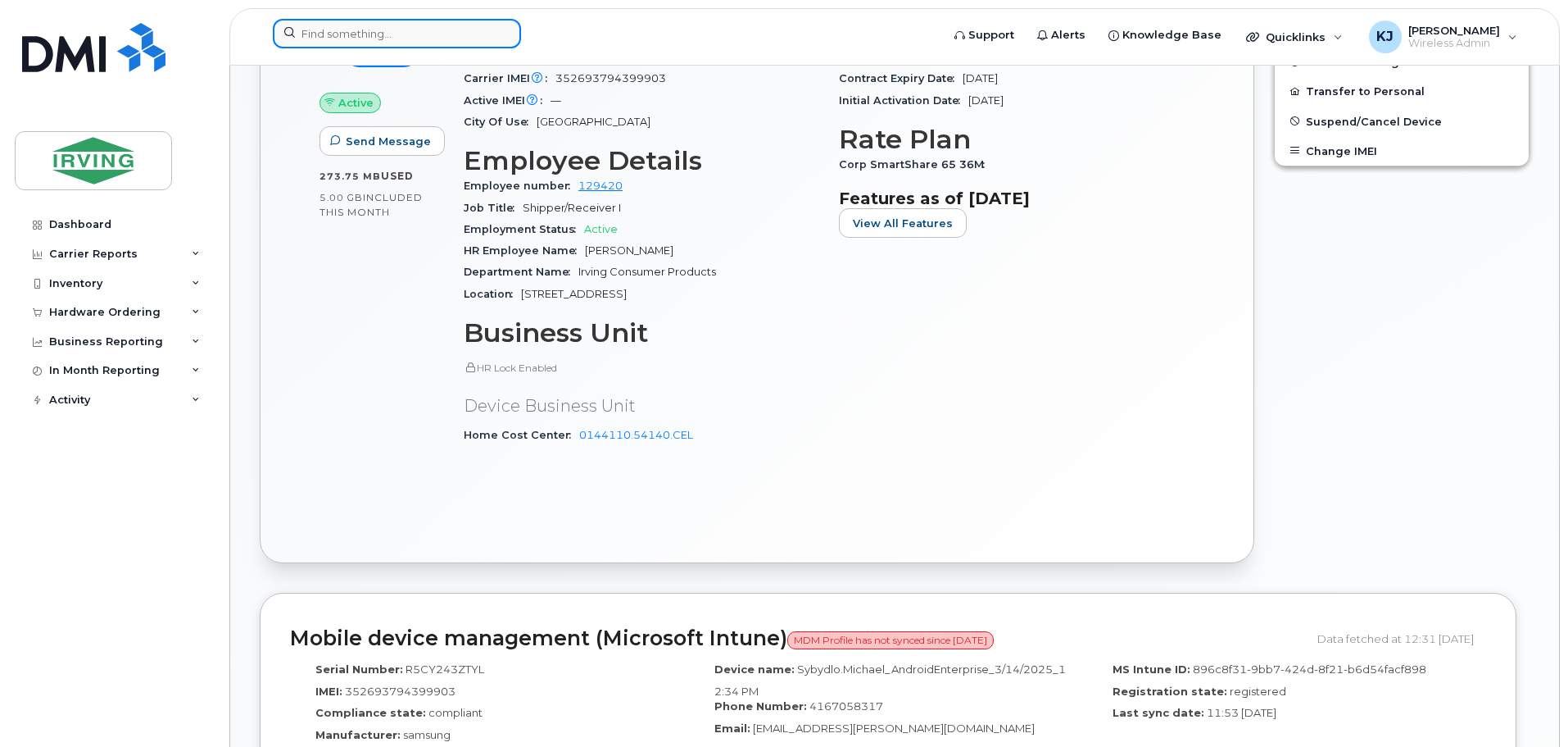
click at [406, 37] on input at bounding box center [396, 33] width 249 height 30
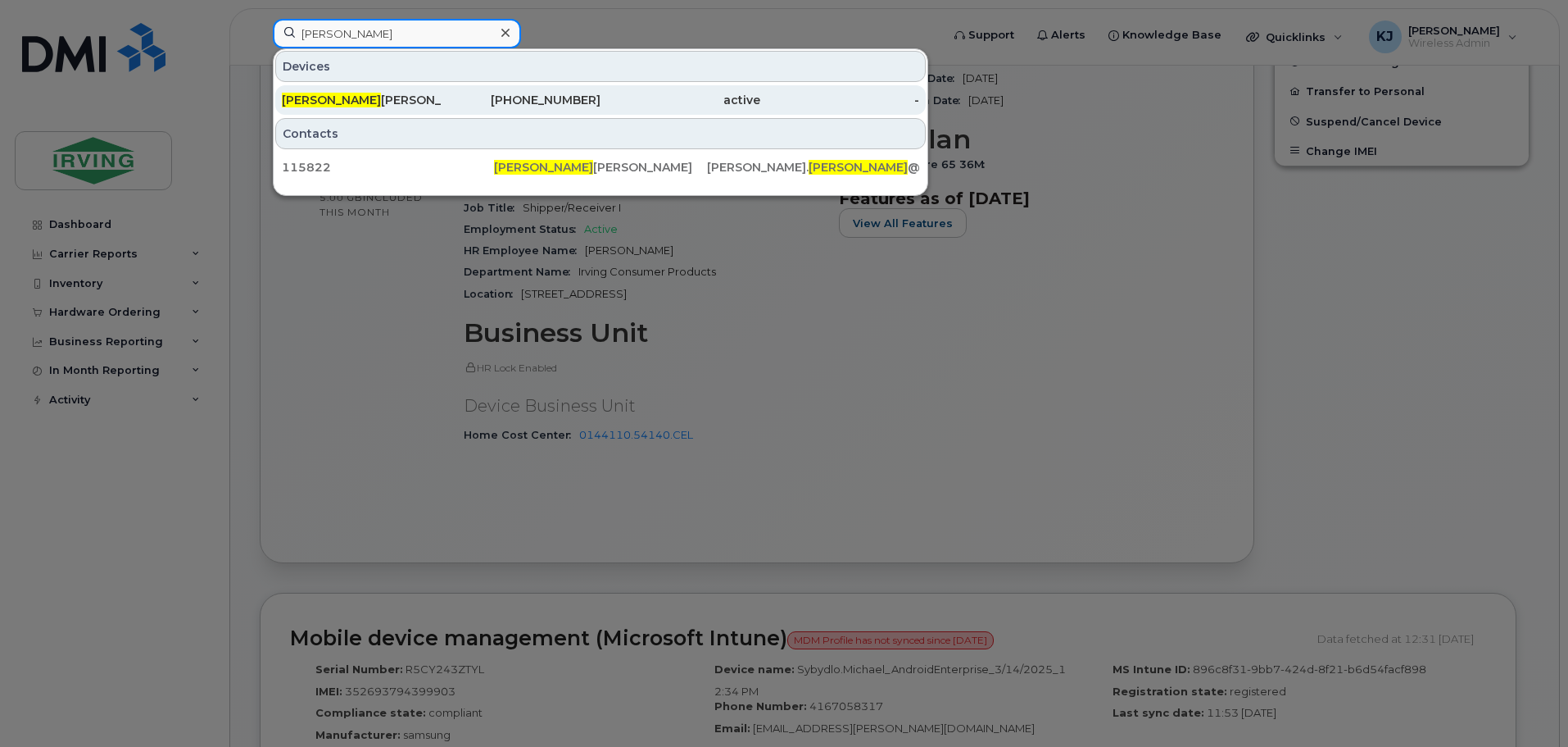
type input "[PERSON_NAME]"
click at [344, 101] on div "[PERSON_NAME]" at bounding box center [361, 99] width 160 height 16
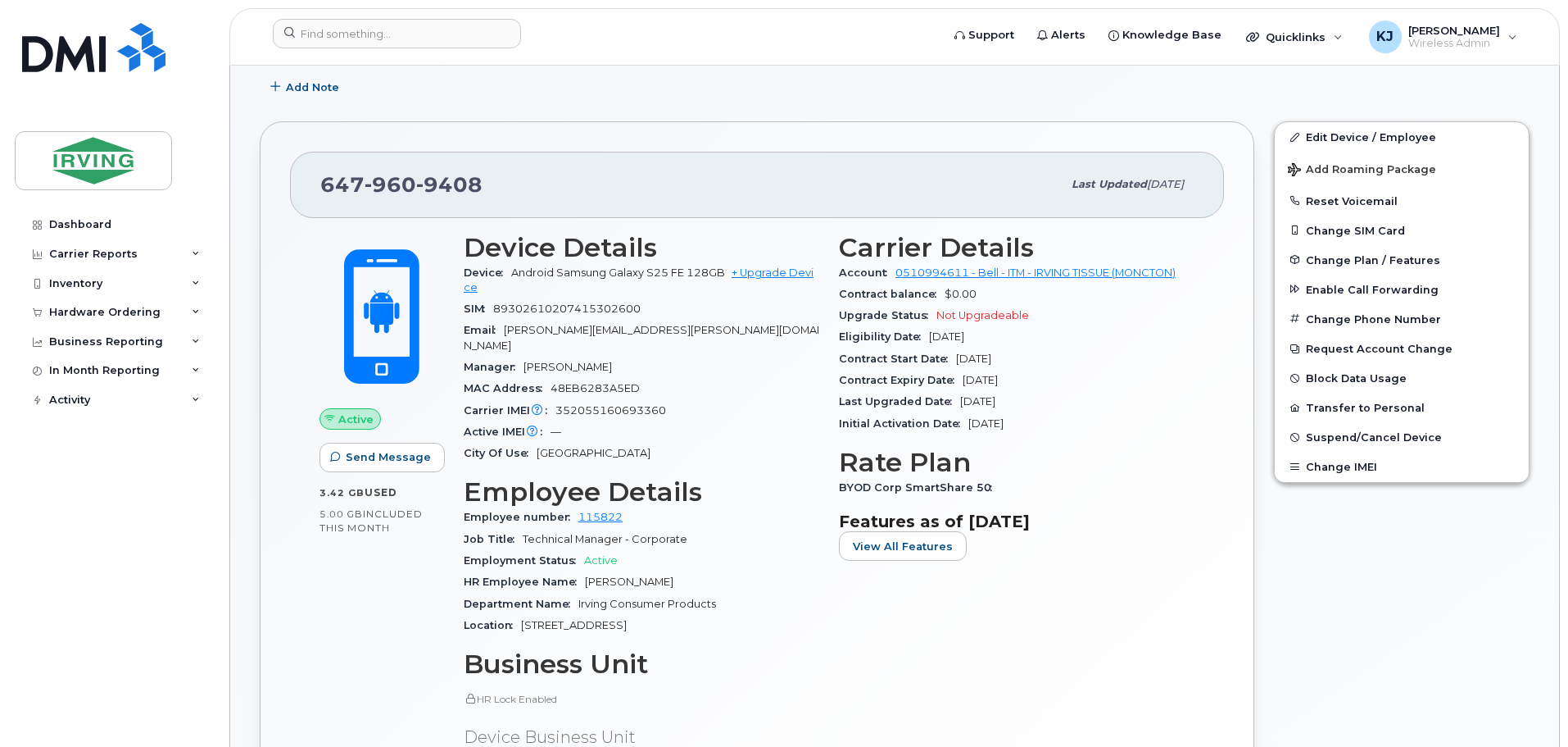
scroll to position [286, 0]
